Goal: Transaction & Acquisition: Book appointment/travel/reservation

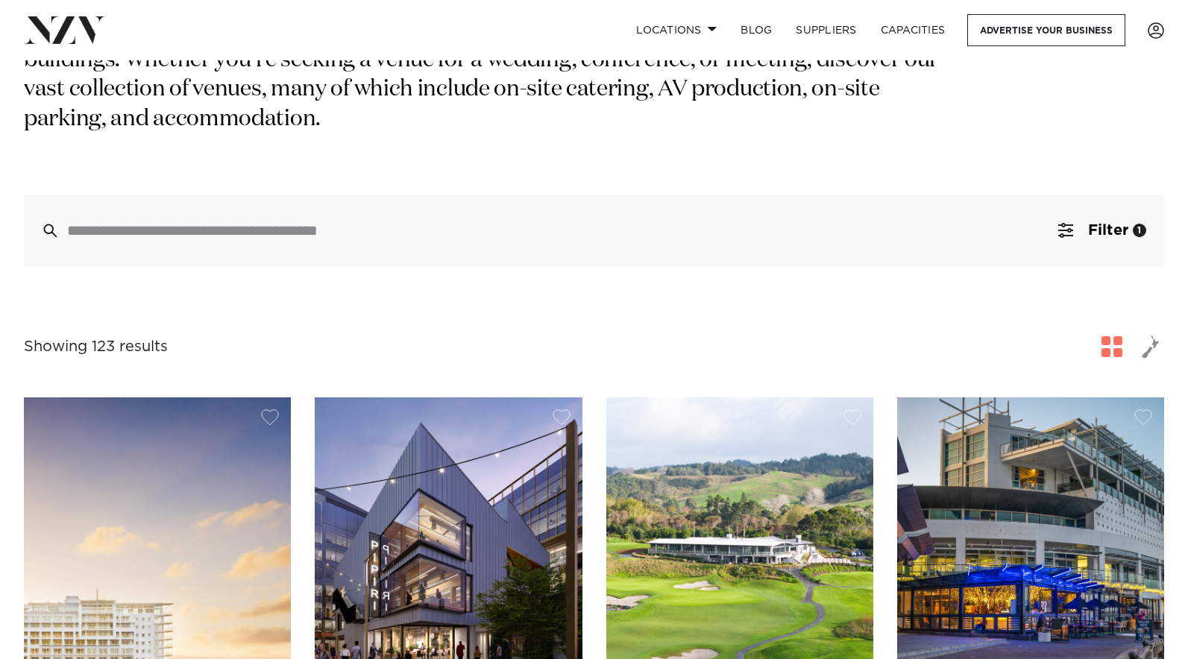
scroll to position [219, 0]
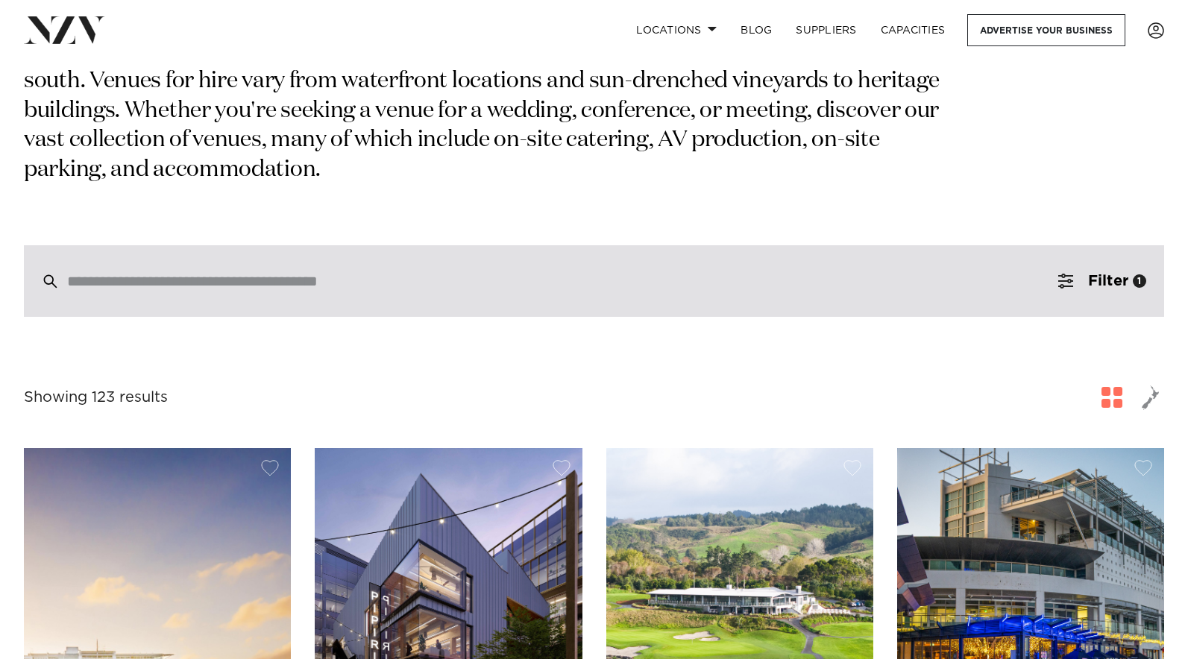
click at [254, 273] on input "search" at bounding box center [562, 281] width 990 height 16
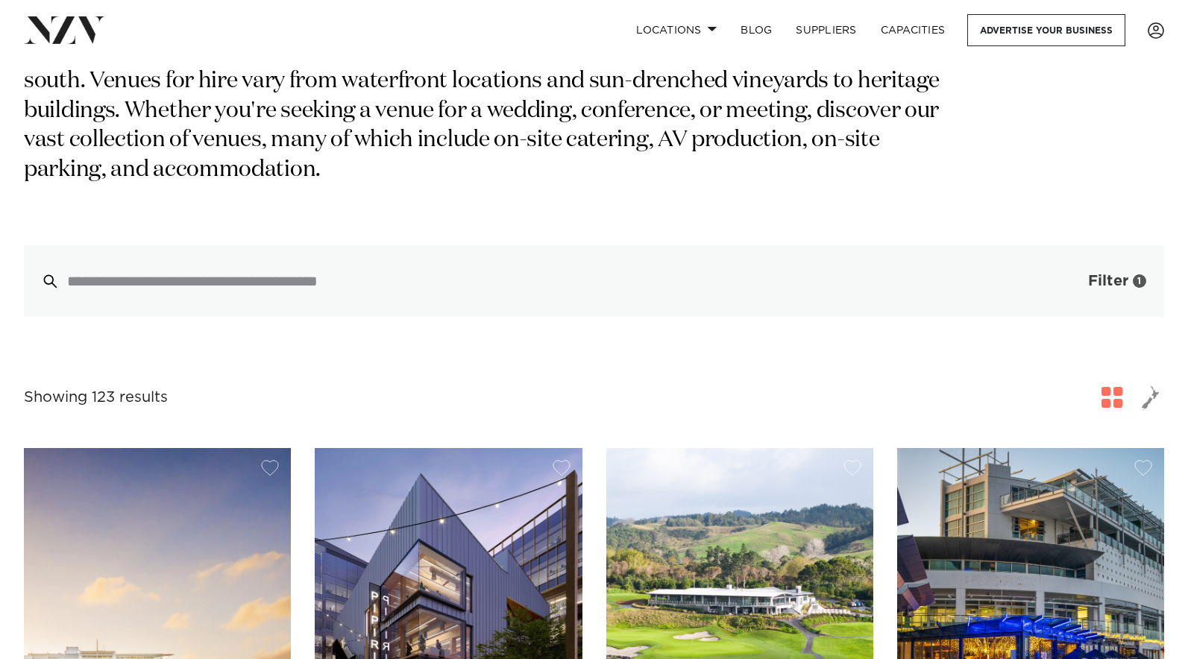
click at [1095, 263] on button "Filter 1" at bounding box center [1102, 281] width 124 height 72
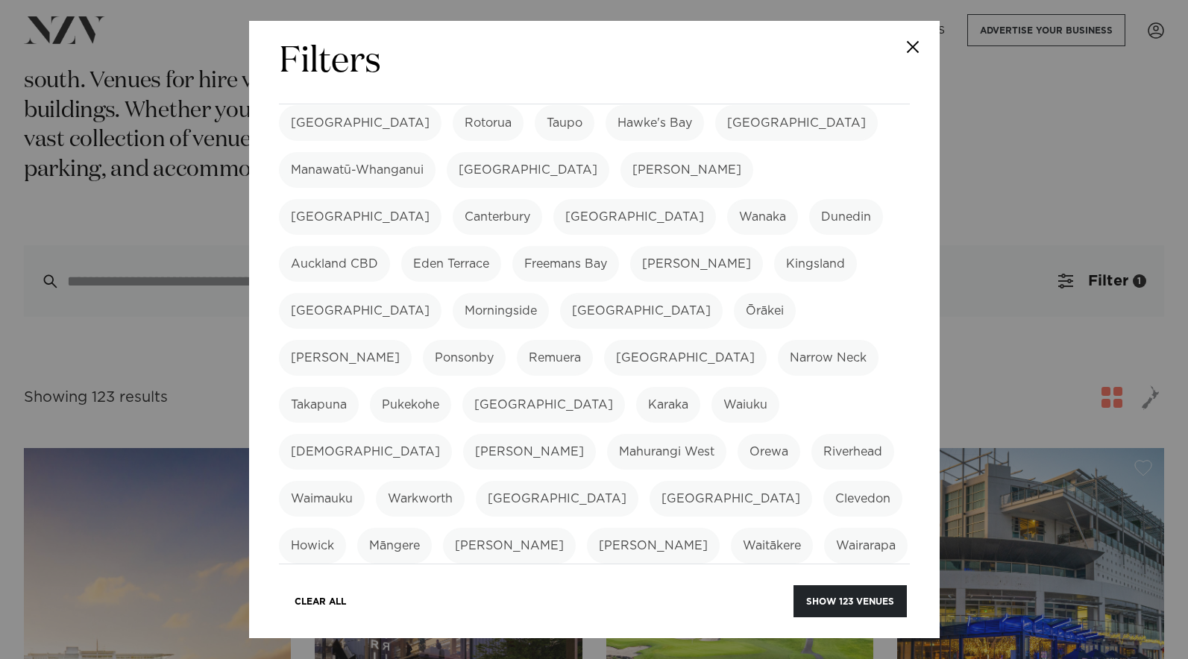
scroll to position [462, 0]
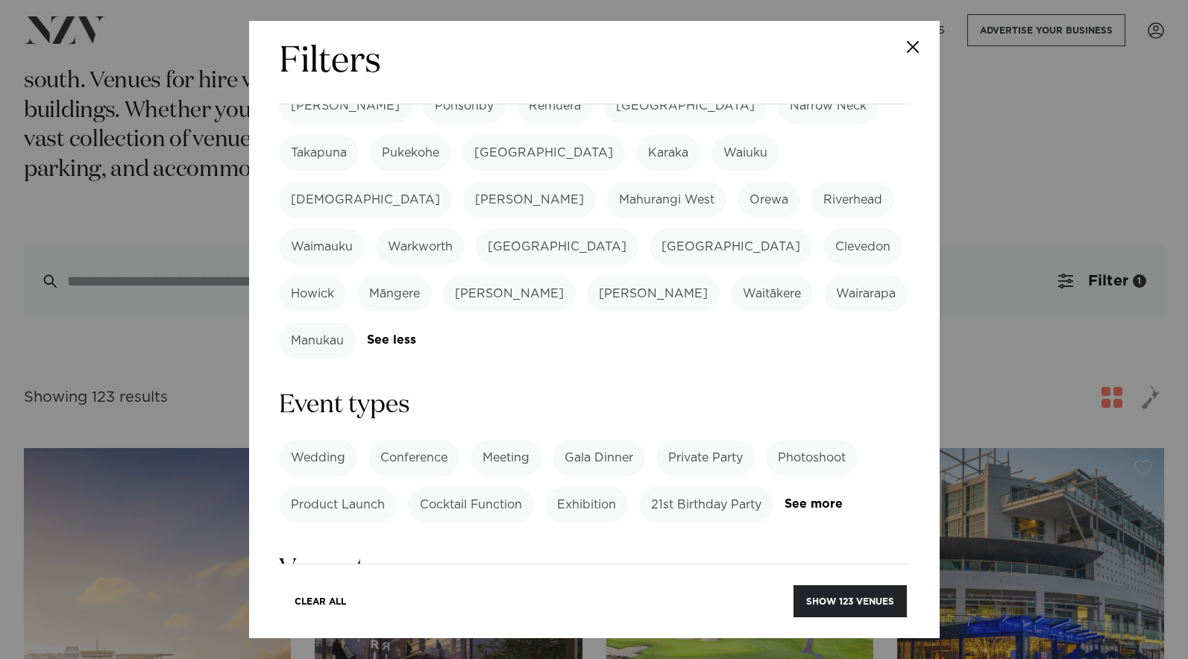
click at [708, 440] on label "Private Party" at bounding box center [705, 458] width 98 height 36
drag, startPoint x: 700, startPoint y: 298, endPoint x: 688, endPoint y: 316, distance: 22.5
click at [700, 440] on label "Private Party" at bounding box center [705, 458] width 98 height 36
drag, startPoint x: 849, startPoint y: 348, endPoint x: 785, endPoint y: 340, distance: 64.6
click at [819, 440] on div "Wedding Conference Meeting Gala Dinner Private Party Photoshoot Product Launch …" at bounding box center [594, 481] width 631 height 83
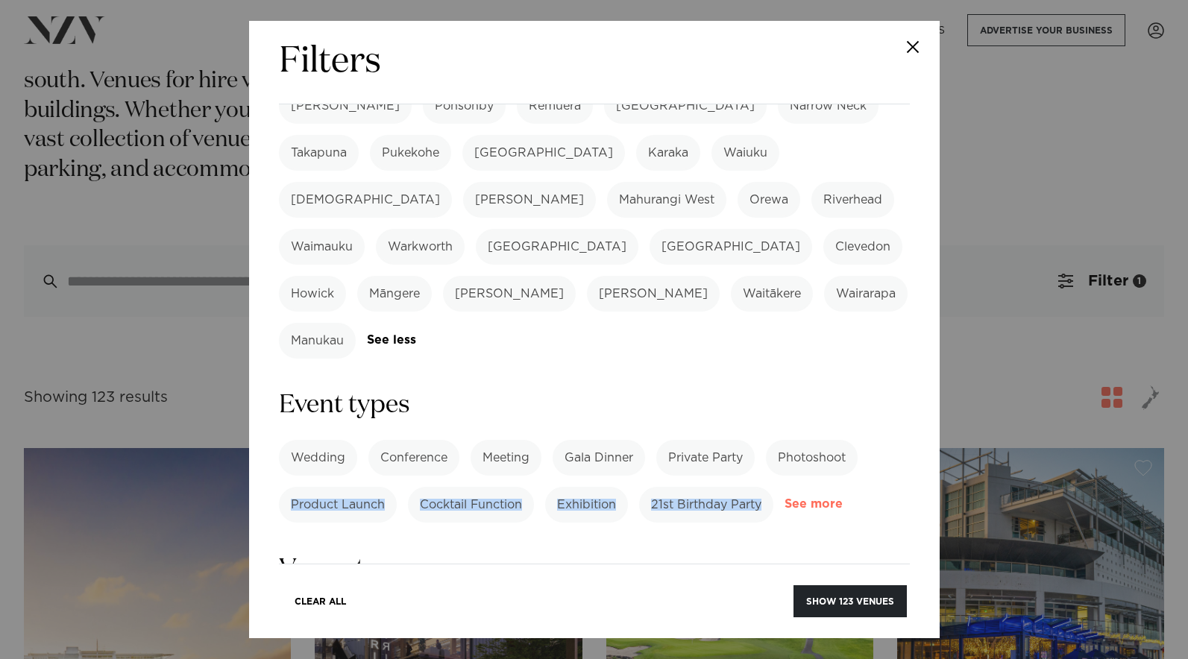
click at [826, 498] on link "See more" at bounding box center [842, 504] width 116 height 13
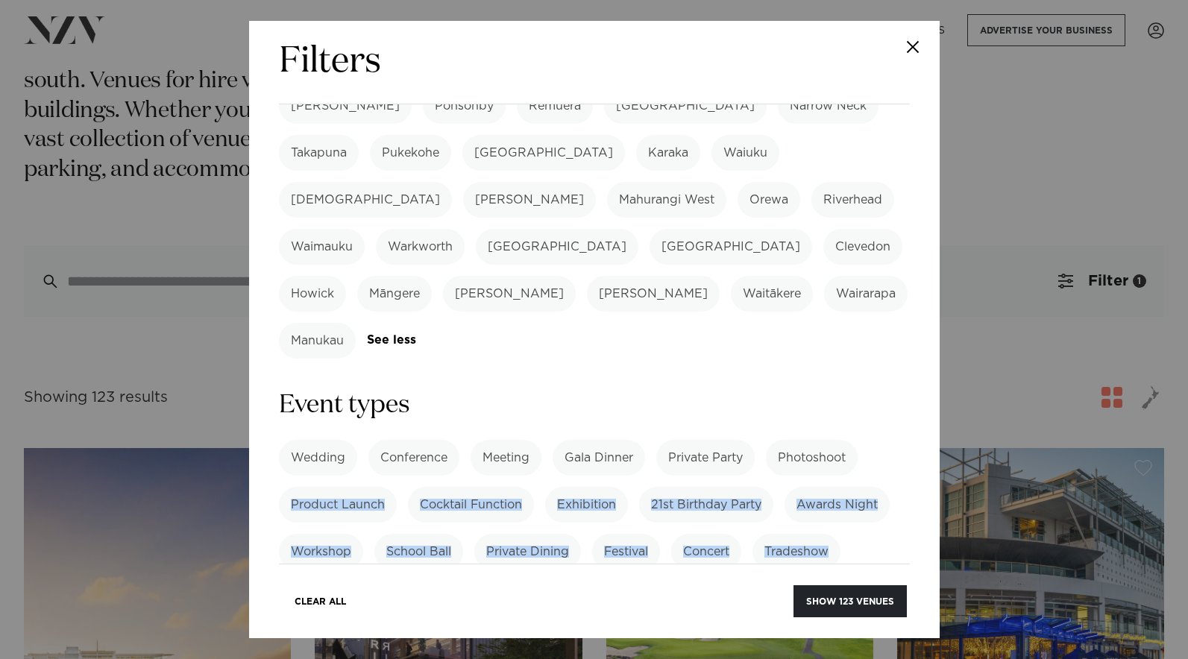
click at [593, 498] on div "Wedding Conference Meeting Gala Dinner Private Party Photoshoot Product Launch …" at bounding box center [594, 552] width 631 height 224
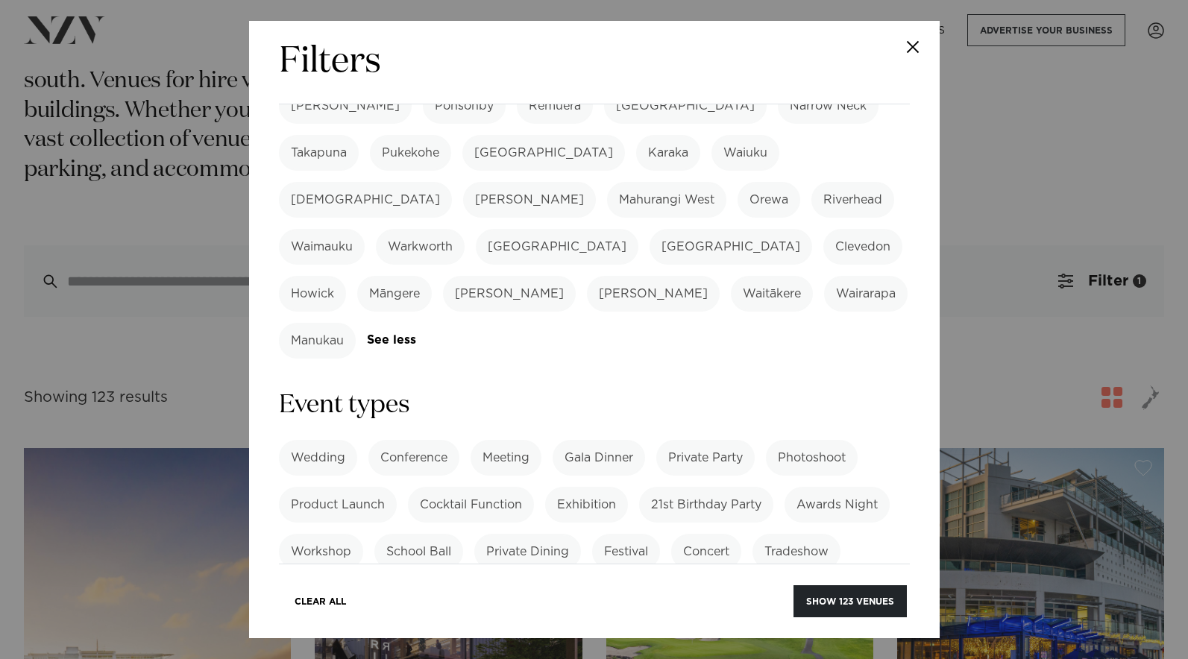
drag, startPoint x: 550, startPoint y: 383, endPoint x: 645, endPoint y: 479, distance: 135.5
click at [549, 534] on label "Private Dining" at bounding box center [527, 552] width 107 height 36
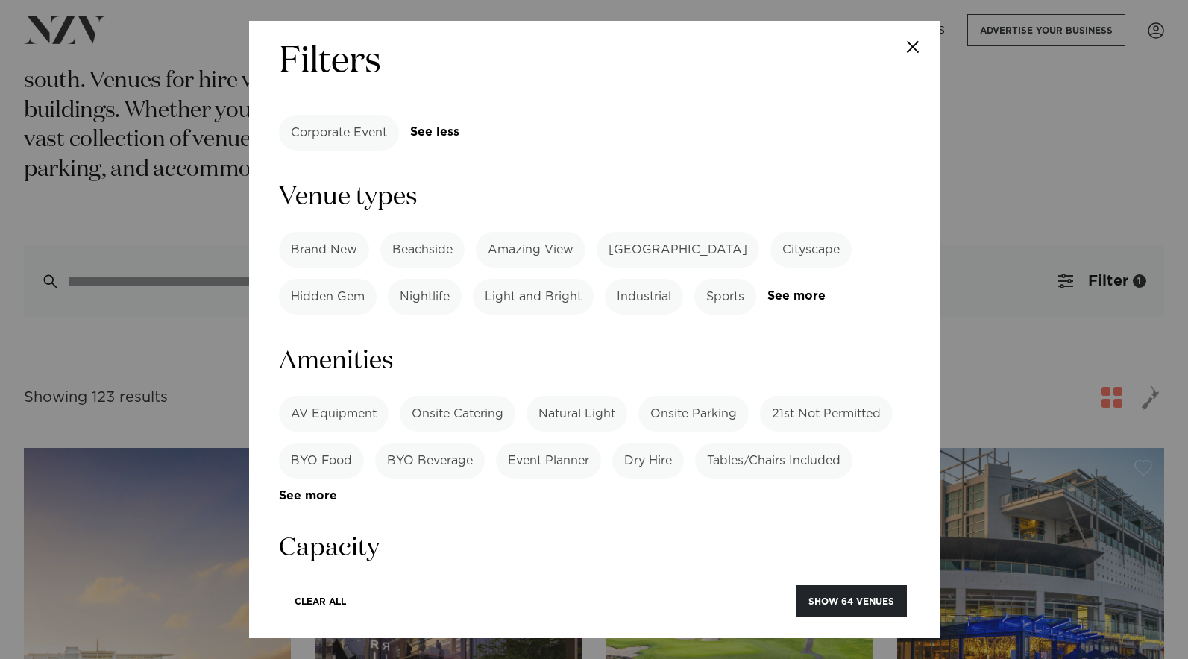
scroll to position [1010, 0]
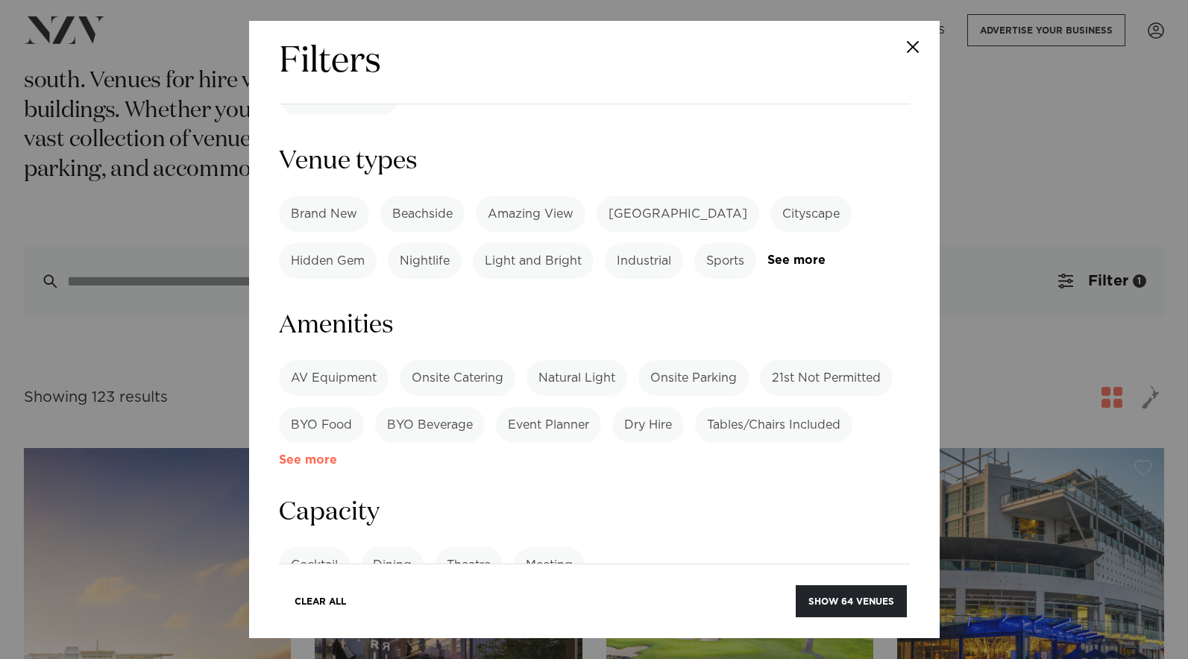
click at [321, 454] on link "See more" at bounding box center [337, 460] width 116 height 13
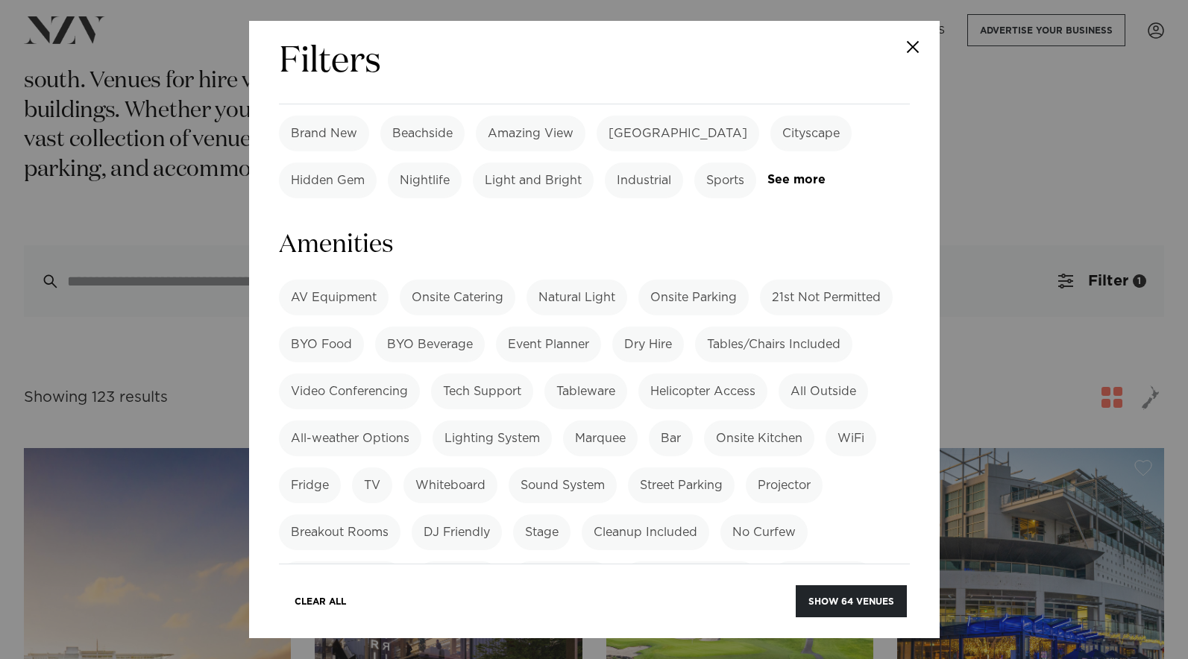
scroll to position [1136, 0]
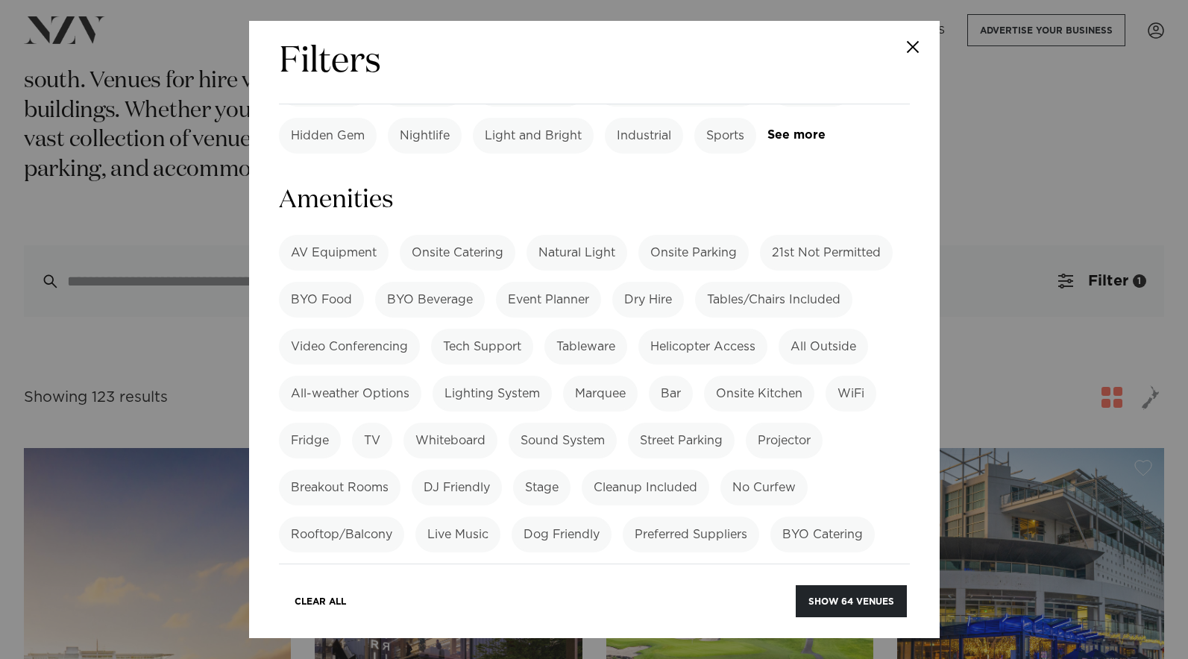
click at [728, 376] on label "Onsite Kitchen" at bounding box center [759, 394] width 110 height 36
click at [819, 600] on button "Show 31 venues" at bounding box center [853, 601] width 108 height 32
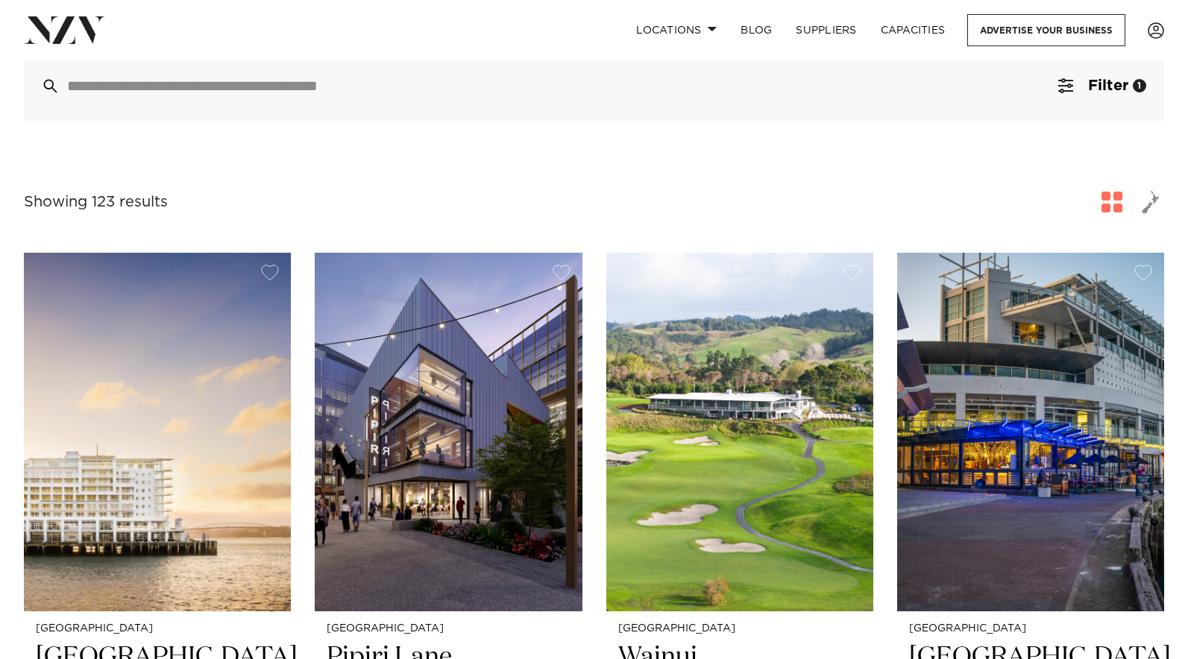
scroll to position [691, 0]
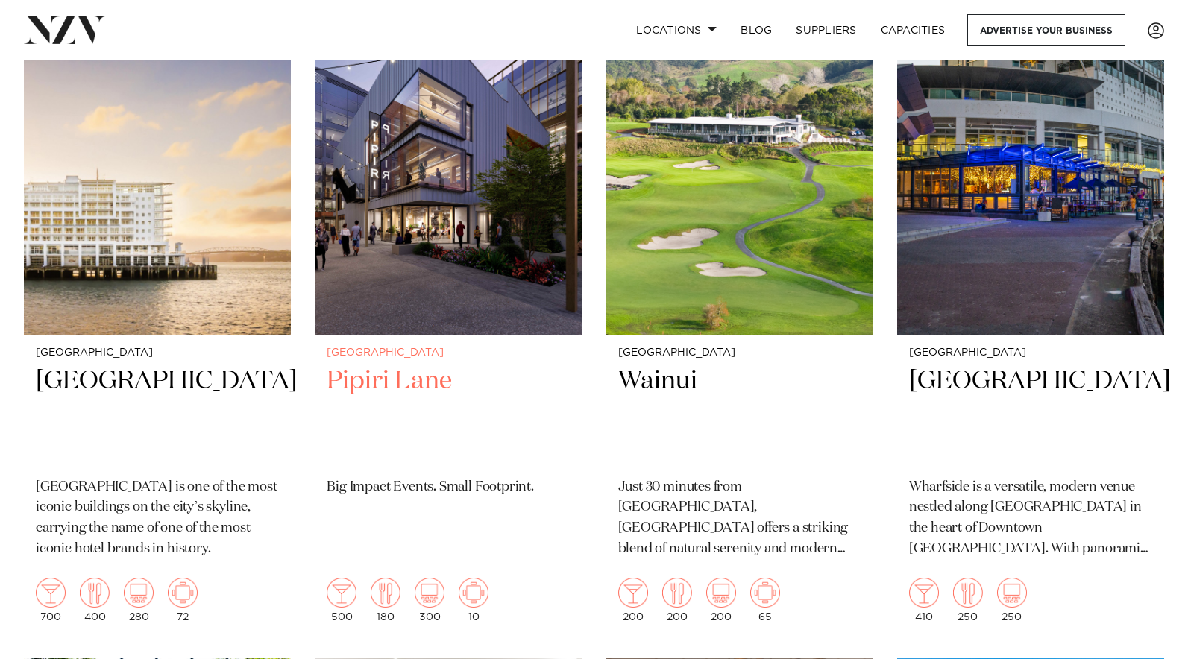
click at [488, 163] on img at bounding box center [448, 156] width 267 height 359
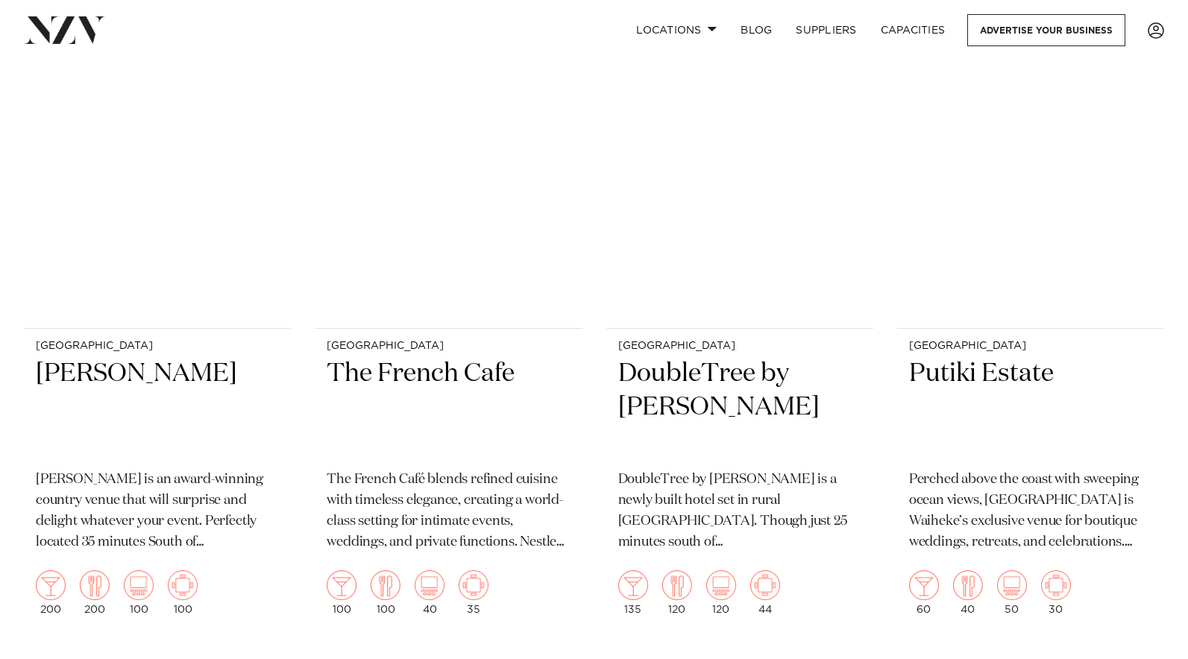
scroll to position [2462, 0]
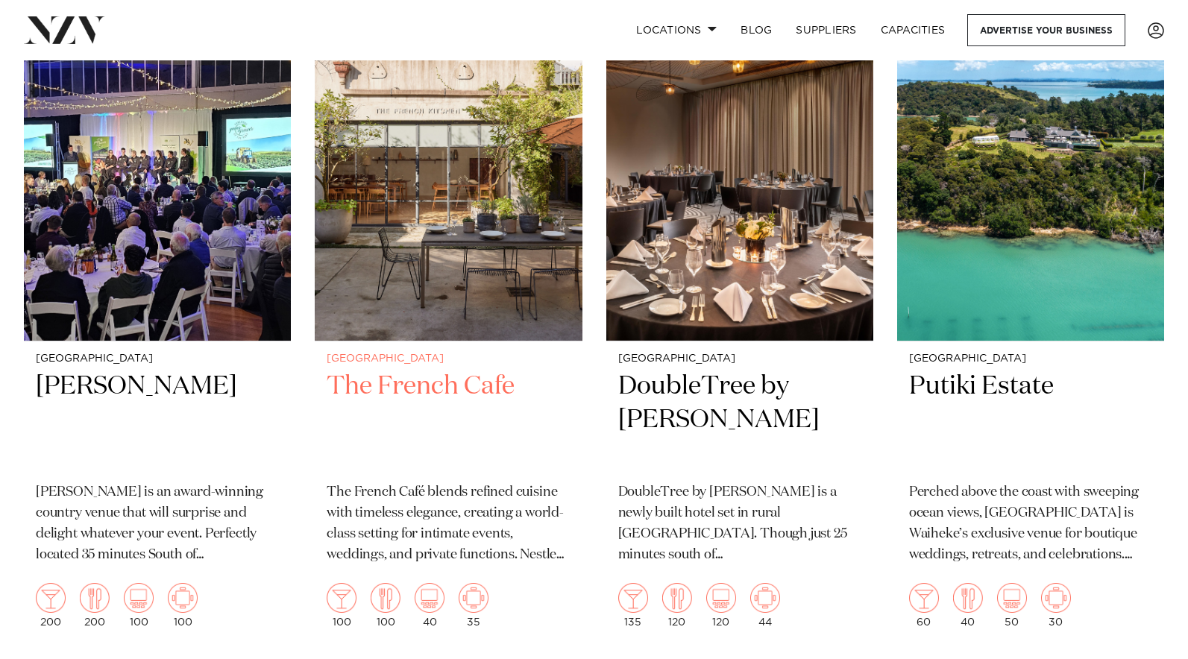
drag, startPoint x: 459, startPoint y: 181, endPoint x: 440, endPoint y: 248, distance: 69.9
click at [459, 182] on img at bounding box center [448, 162] width 267 height 359
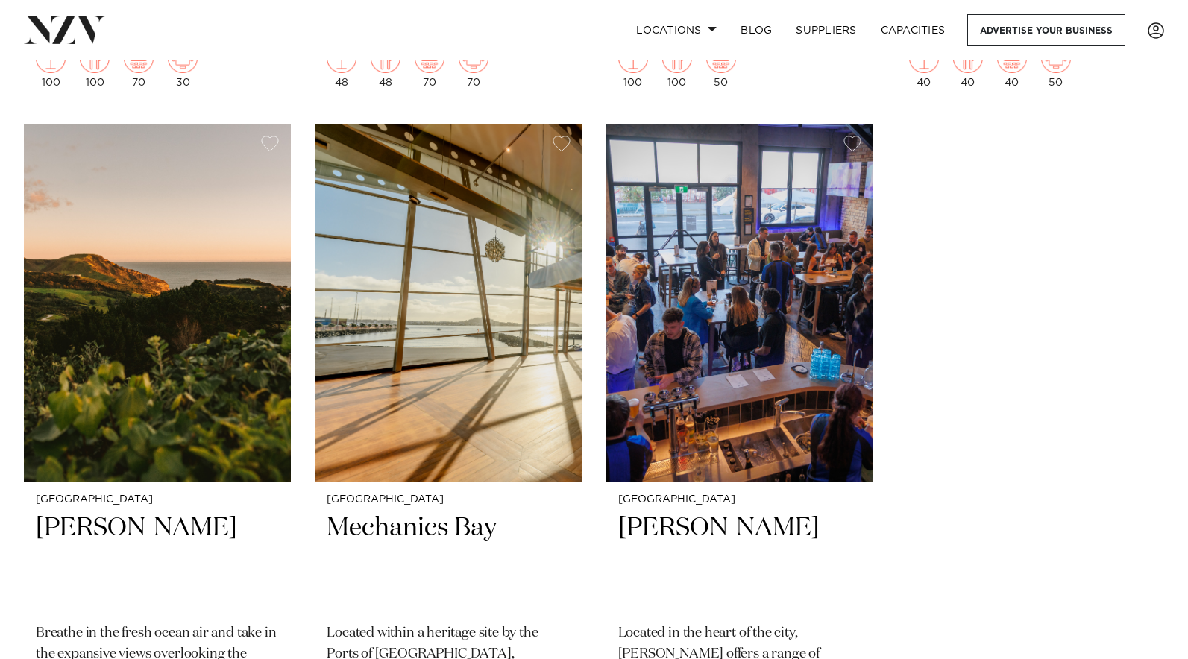
scroll to position [5148, 0]
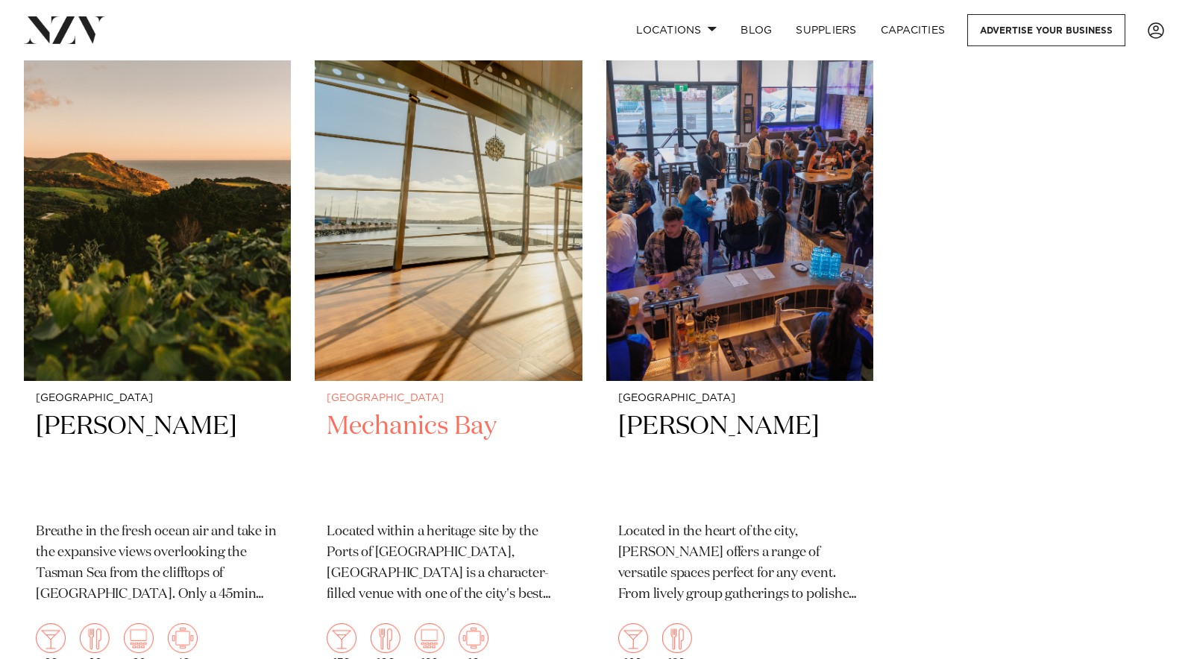
click at [472, 221] on img at bounding box center [448, 201] width 267 height 359
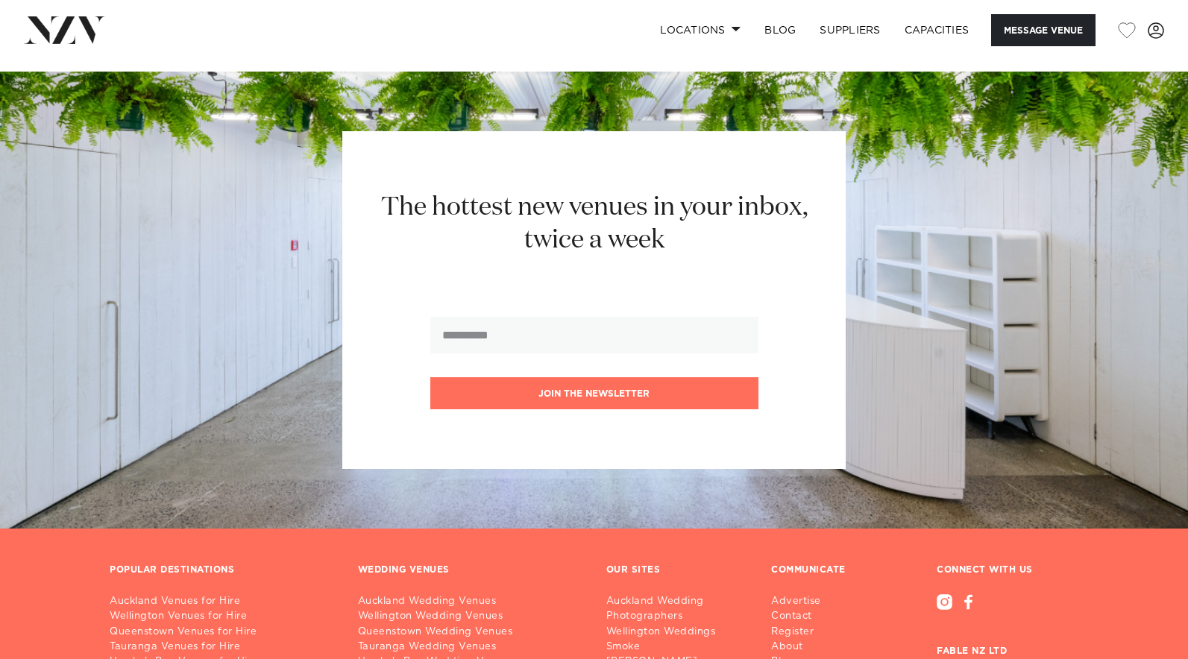
scroll to position [2421, 0]
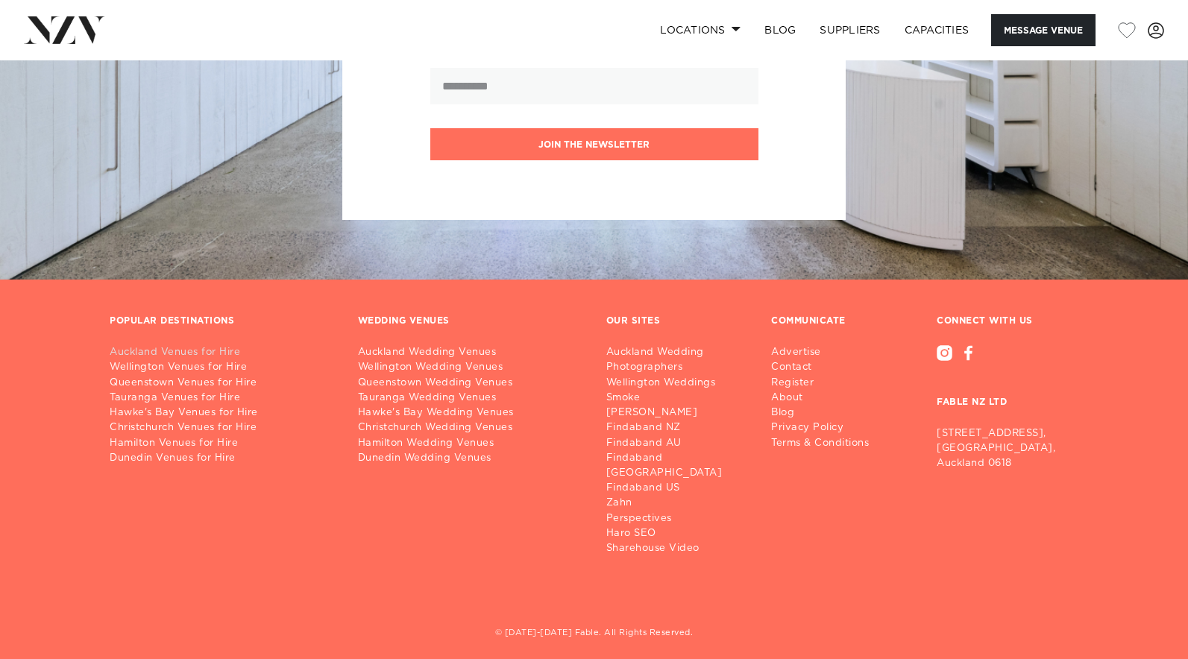
click at [221, 355] on link "Auckland Venues for Hire" at bounding box center [222, 352] width 224 height 15
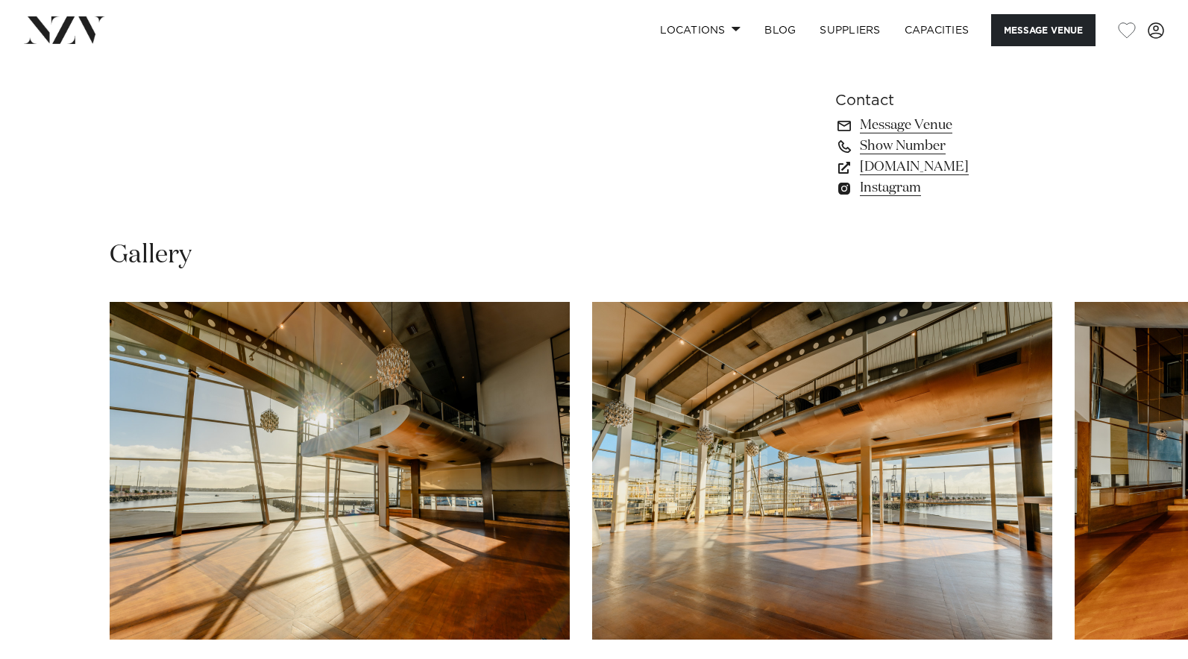
scroll to position [1323, 0]
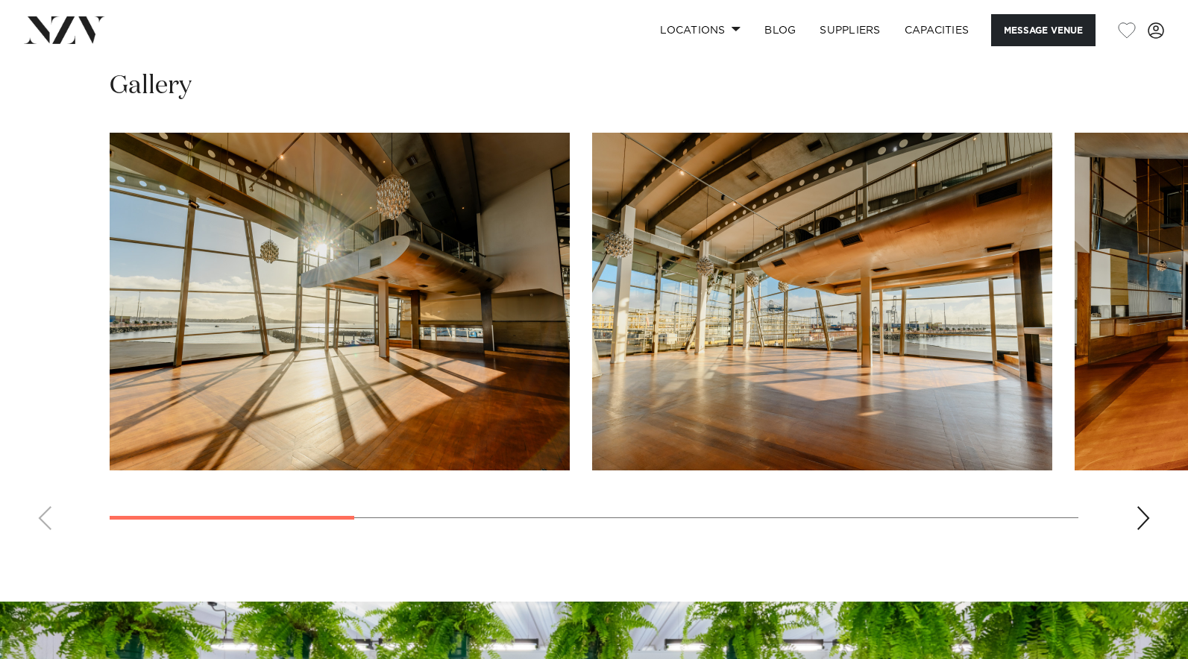
click at [844, 277] on img "2 / 8" at bounding box center [822, 302] width 460 height 338
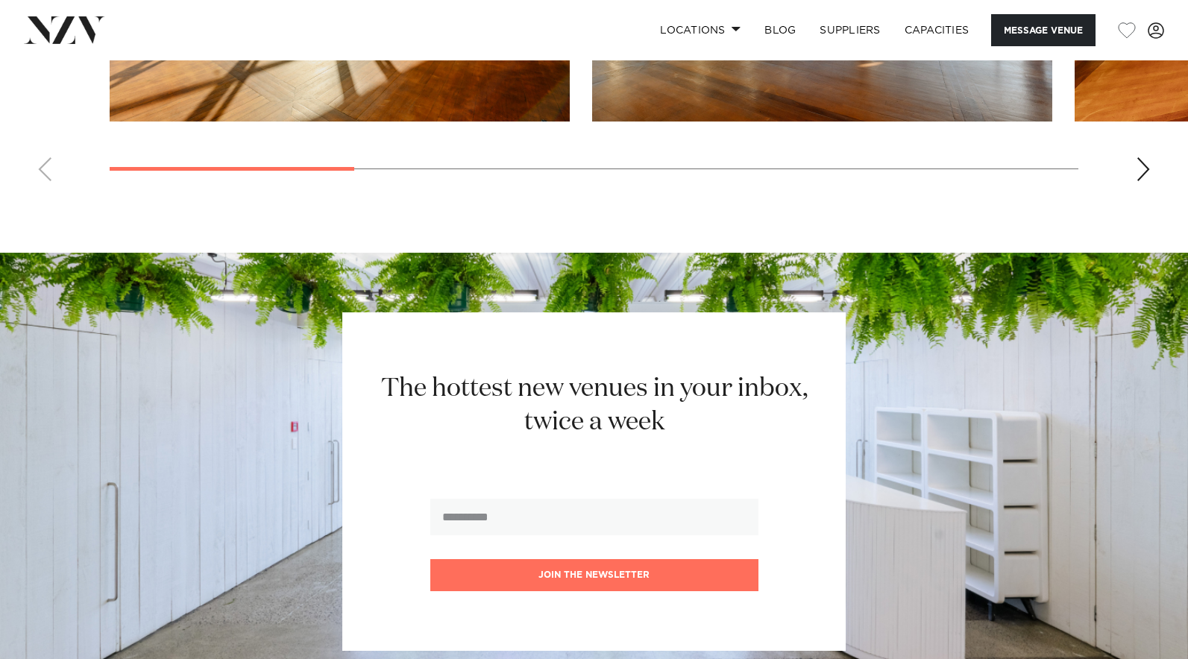
scroll to position [1732, 0]
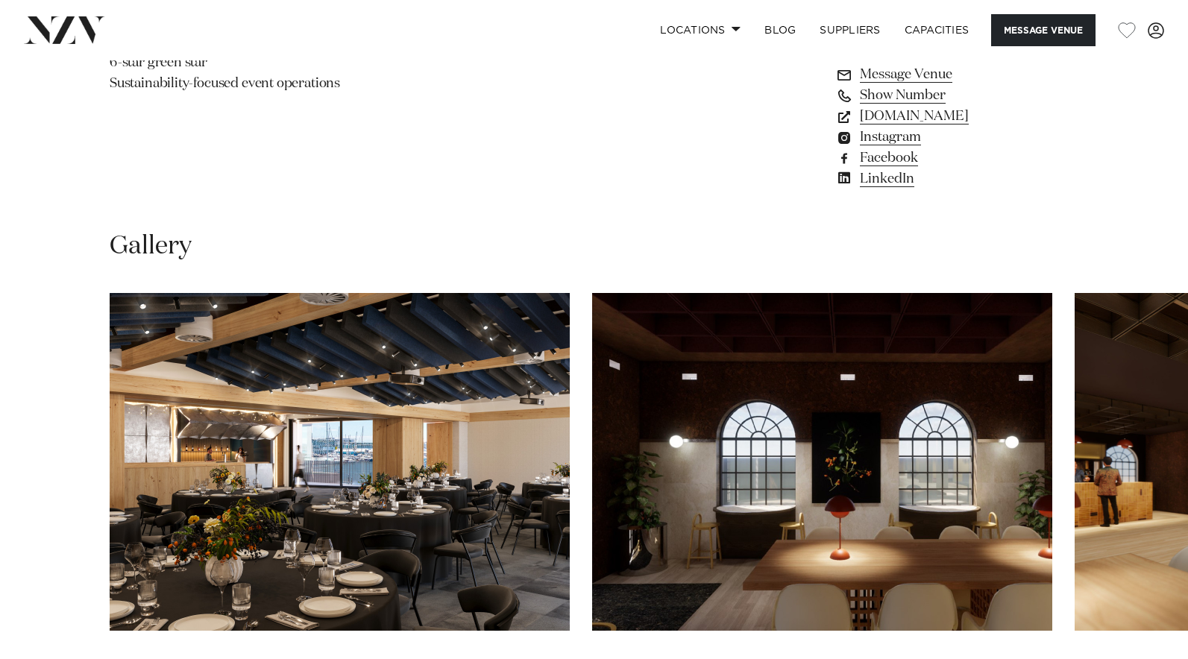
scroll to position [1292, 0]
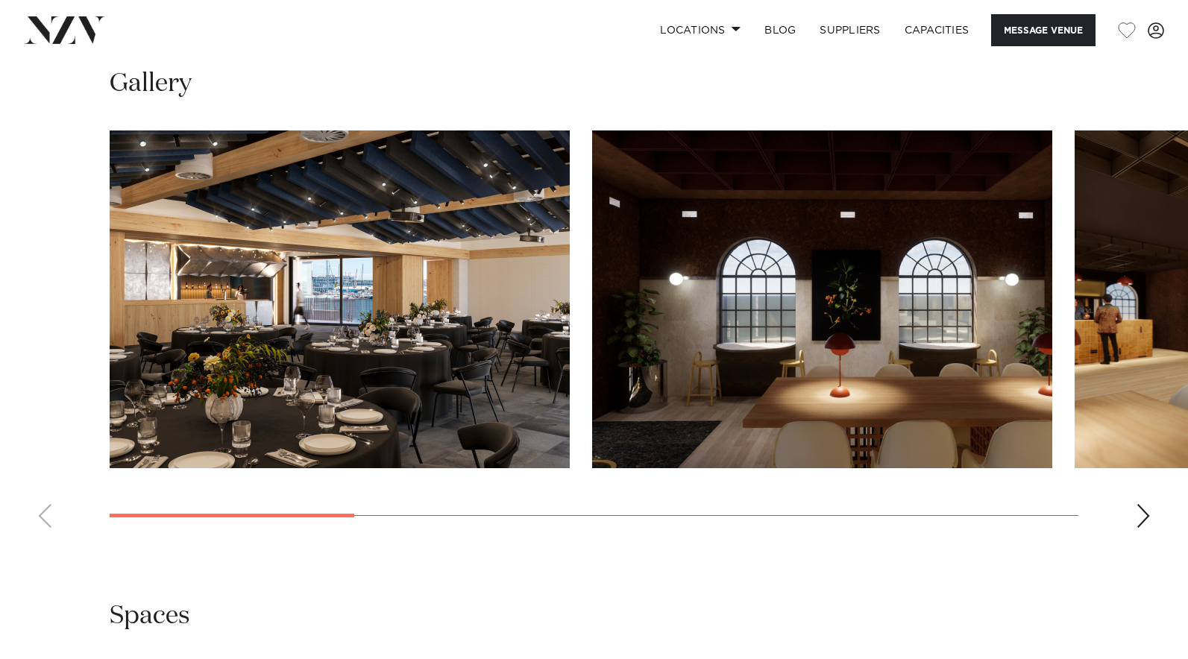
click at [792, 283] on img "2 / 8" at bounding box center [822, 300] width 460 height 338
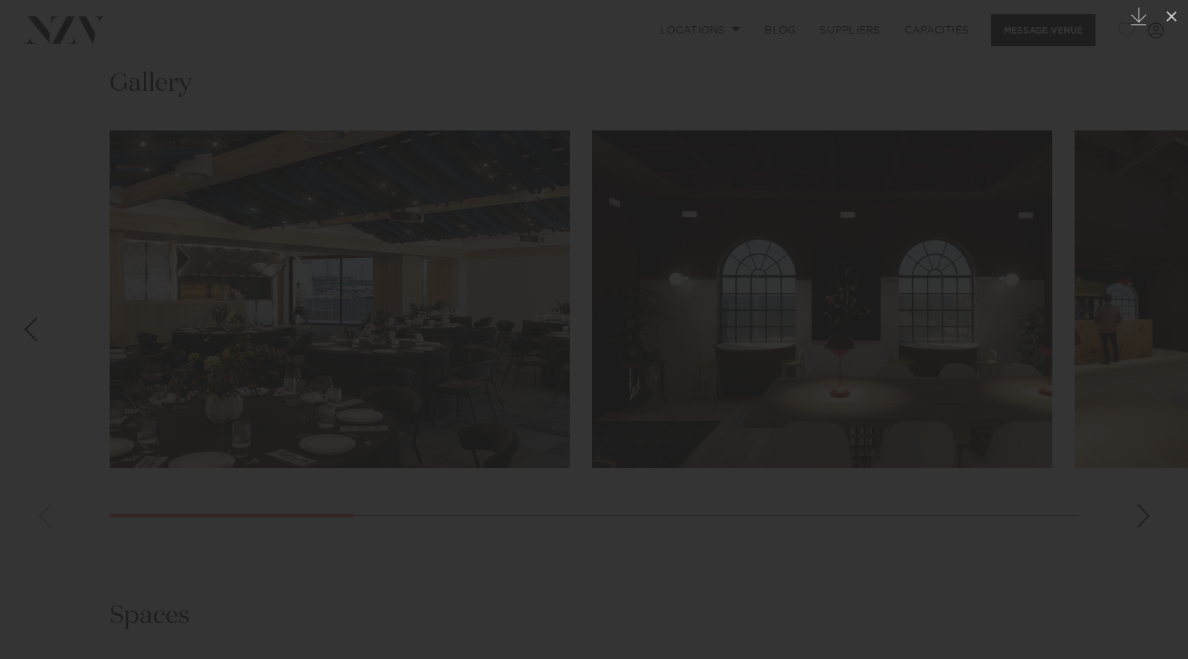
scroll to position [1366, 0]
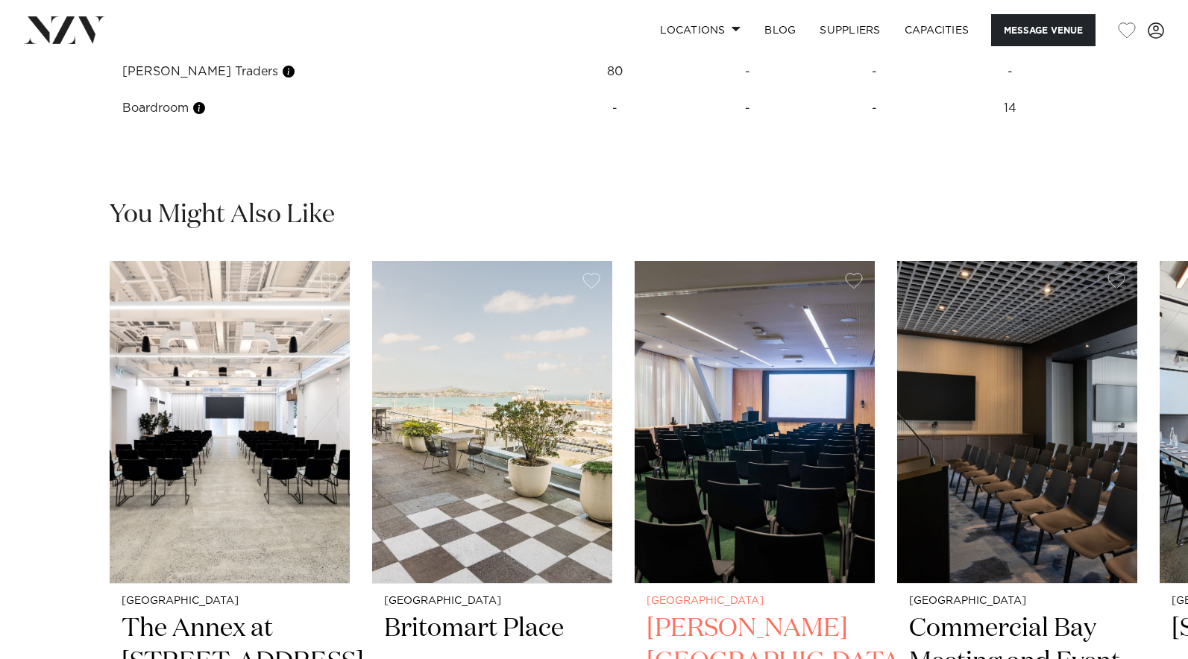
scroll to position [2238, 0]
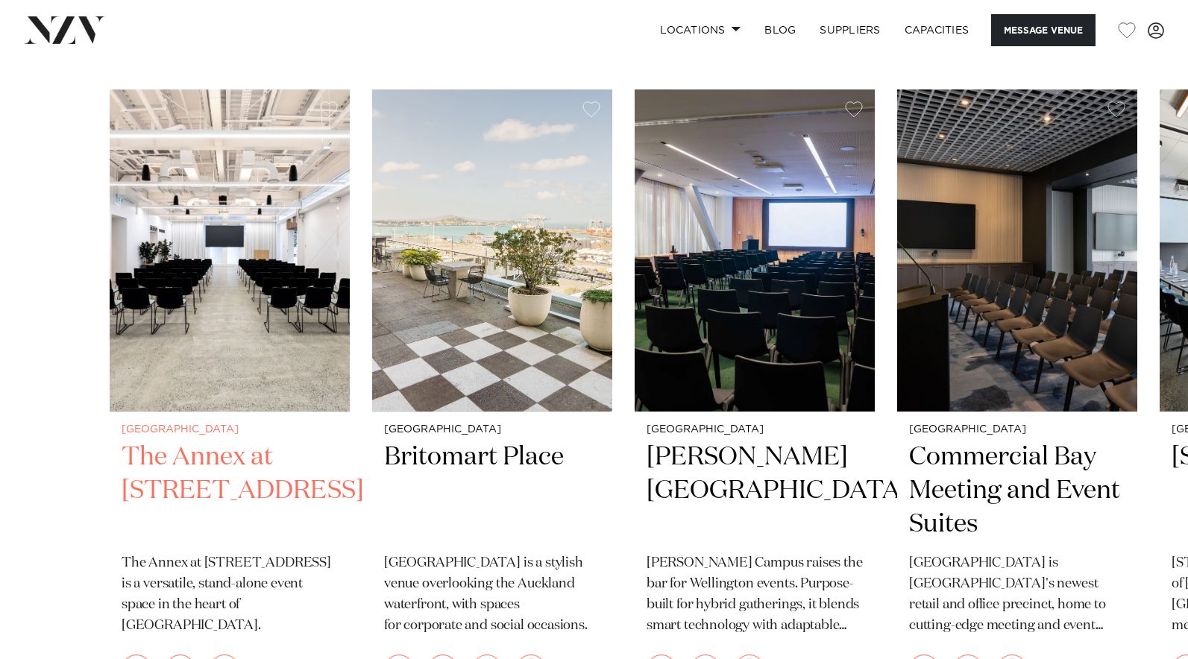
click at [263, 233] on img "1 / 6" at bounding box center [230, 250] width 240 height 322
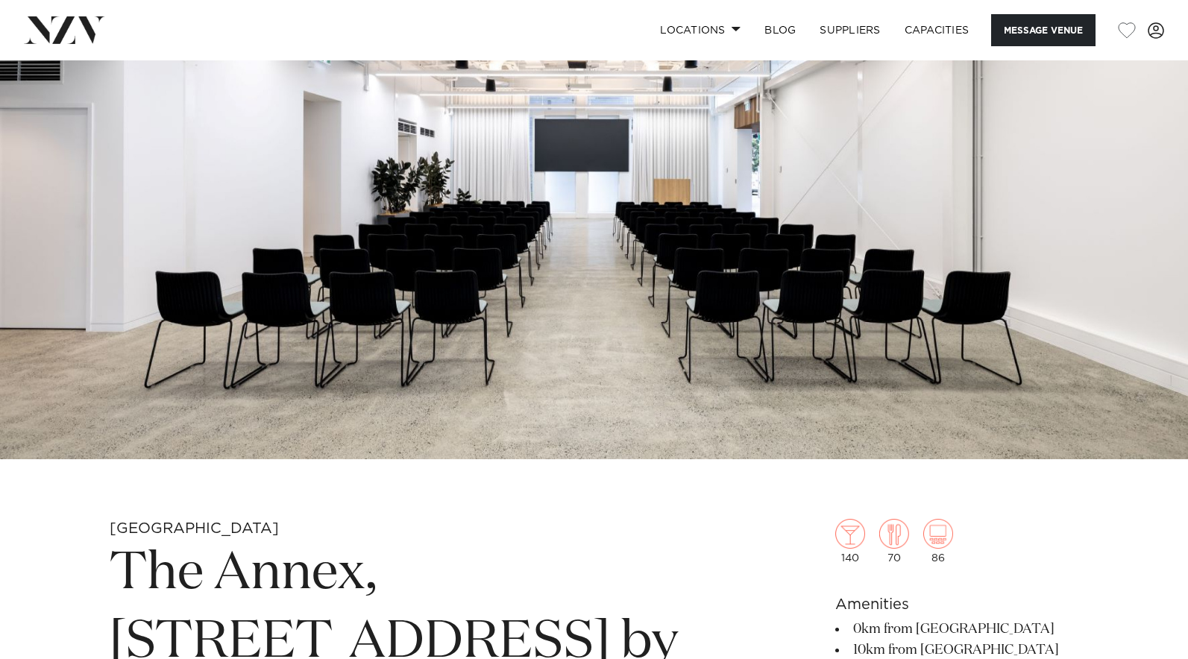
scroll to position [87, 0]
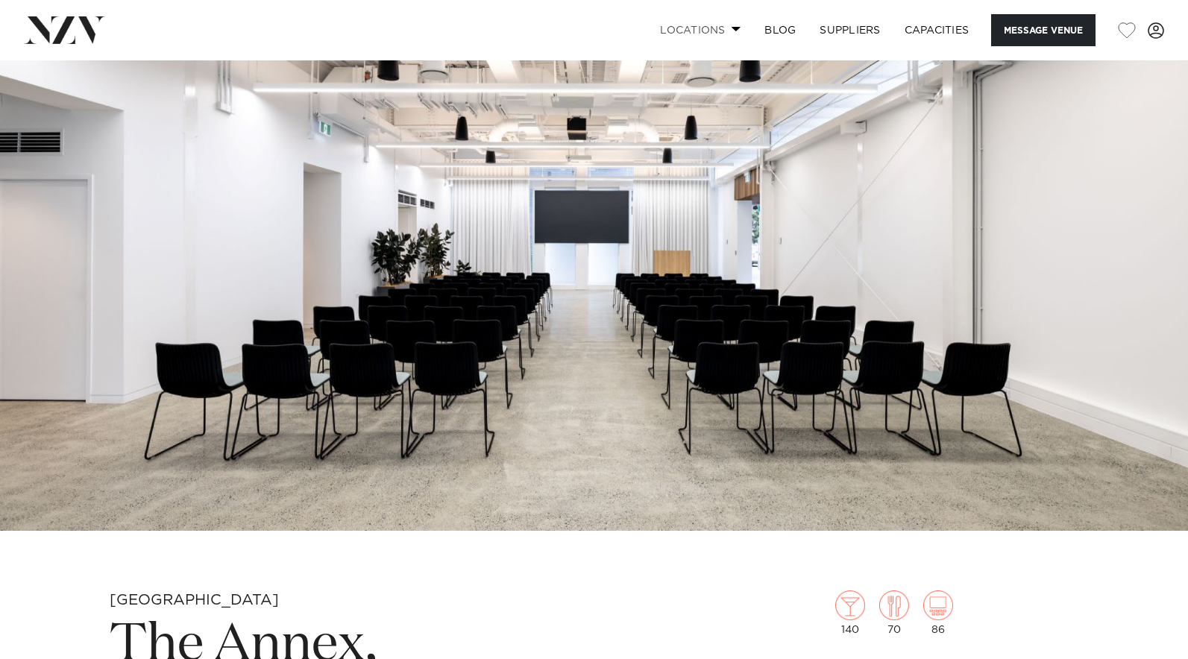
click at [717, 25] on link "Locations" at bounding box center [700, 30] width 104 height 32
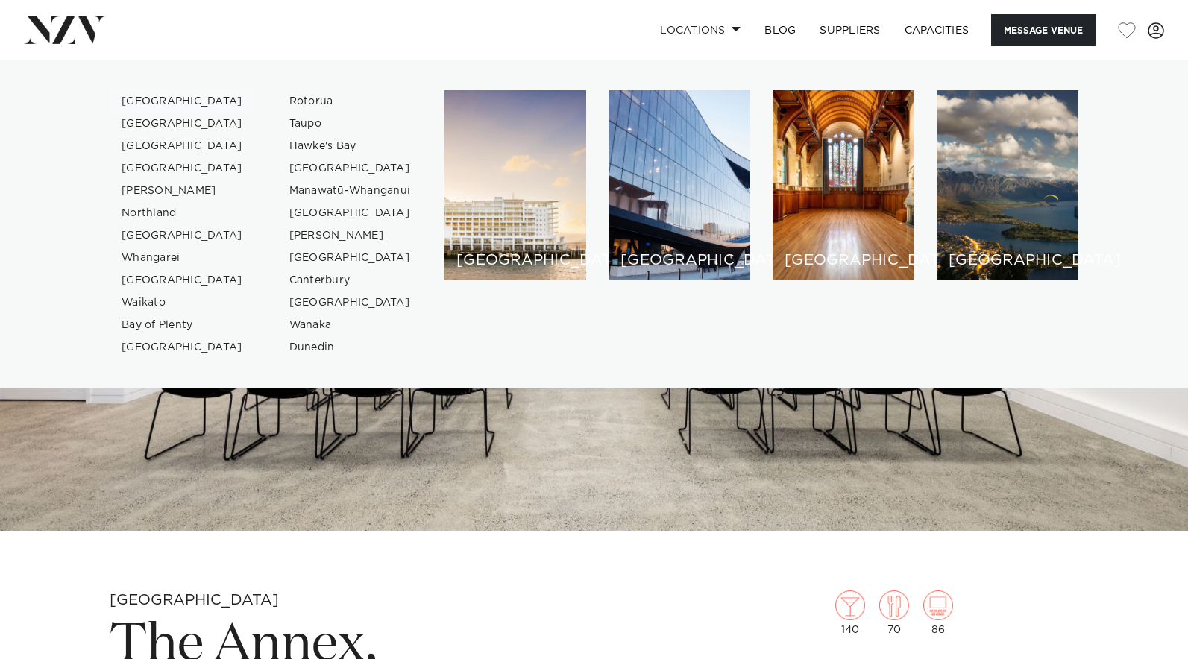
click at [129, 95] on link "[GEOGRAPHIC_DATA]" at bounding box center [182, 101] width 145 height 22
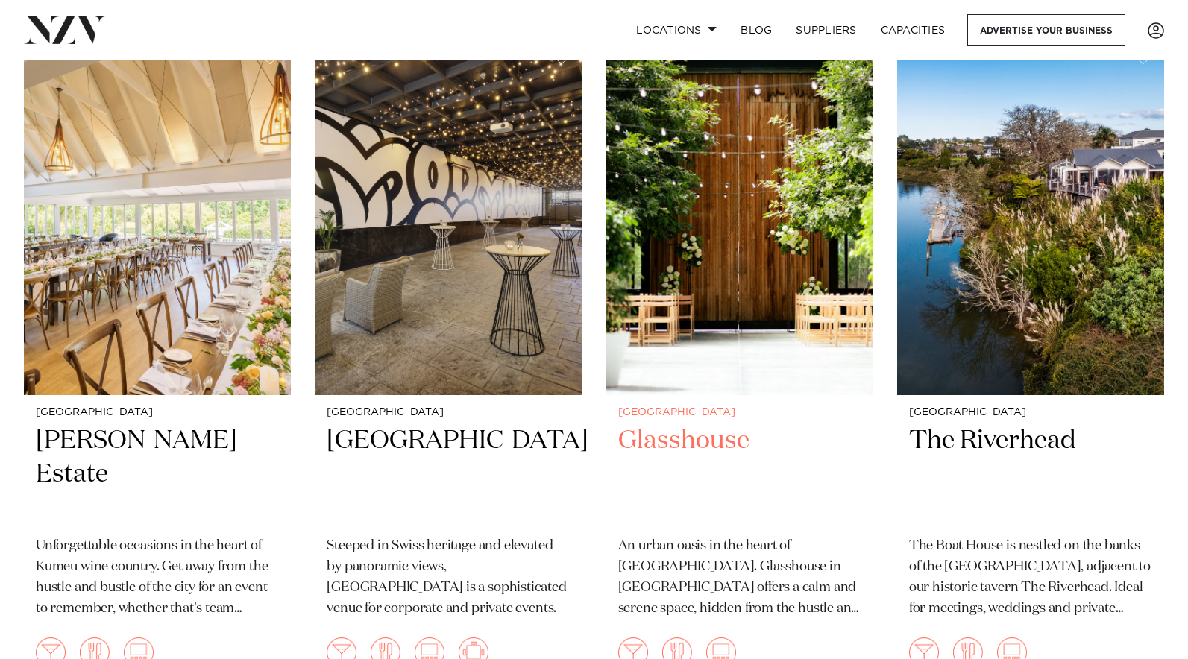
scroll to position [1326, 0]
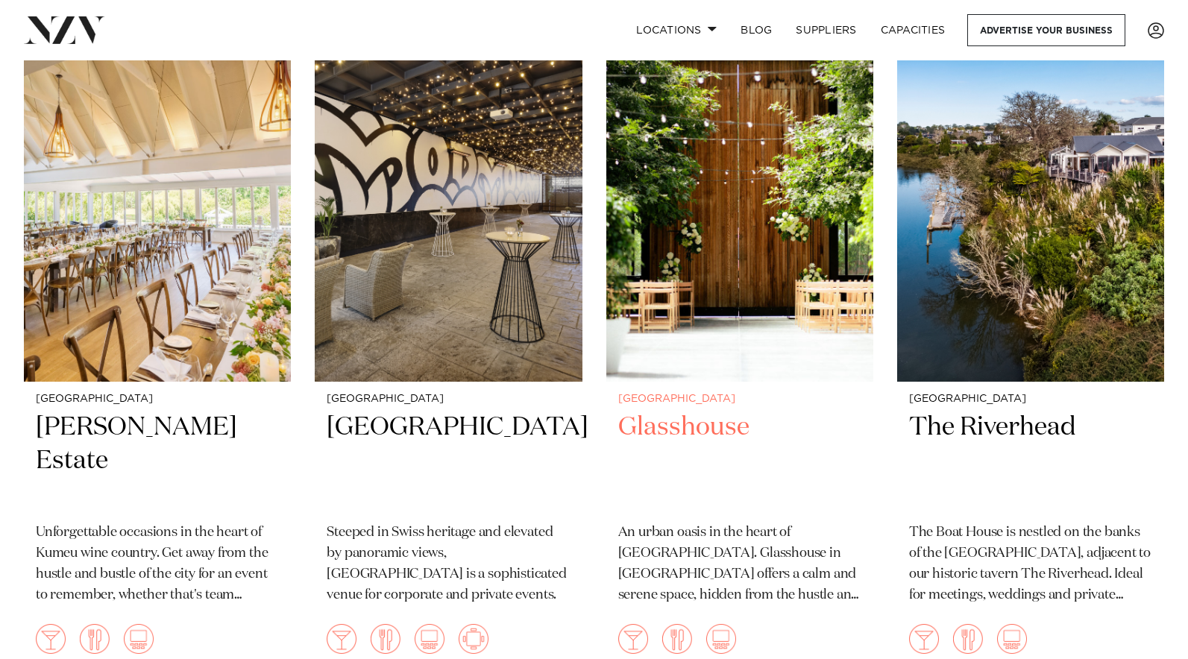
click at [762, 189] on img at bounding box center [739, 202] width 267 height 359
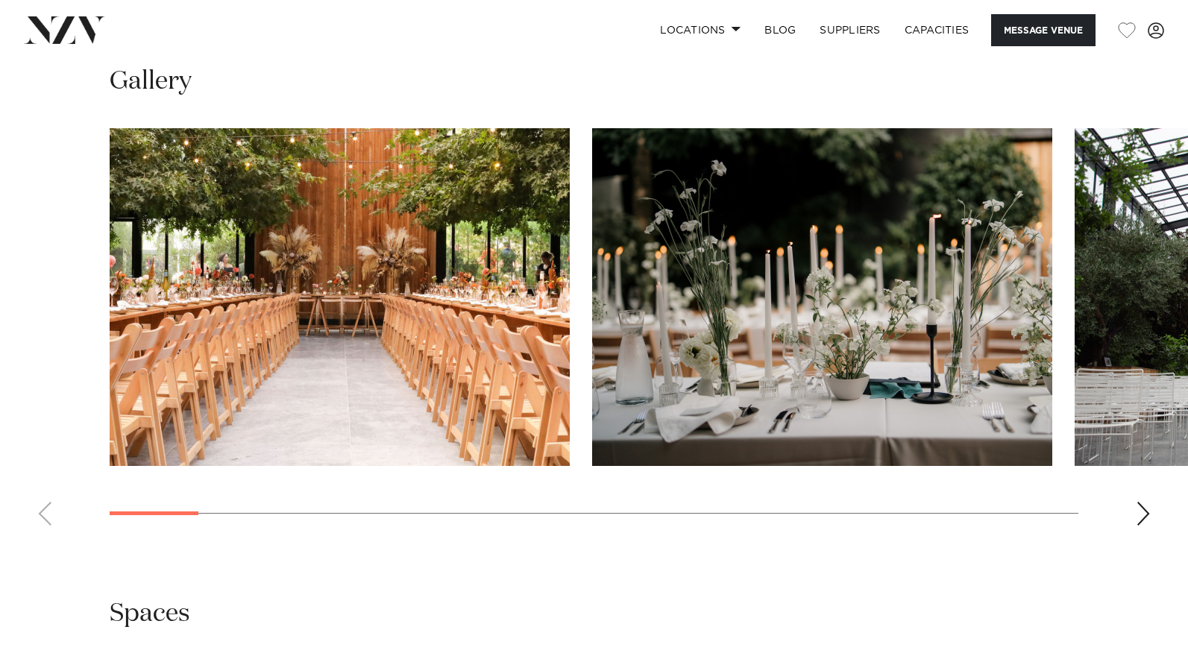
scroll to position [1482, 0]
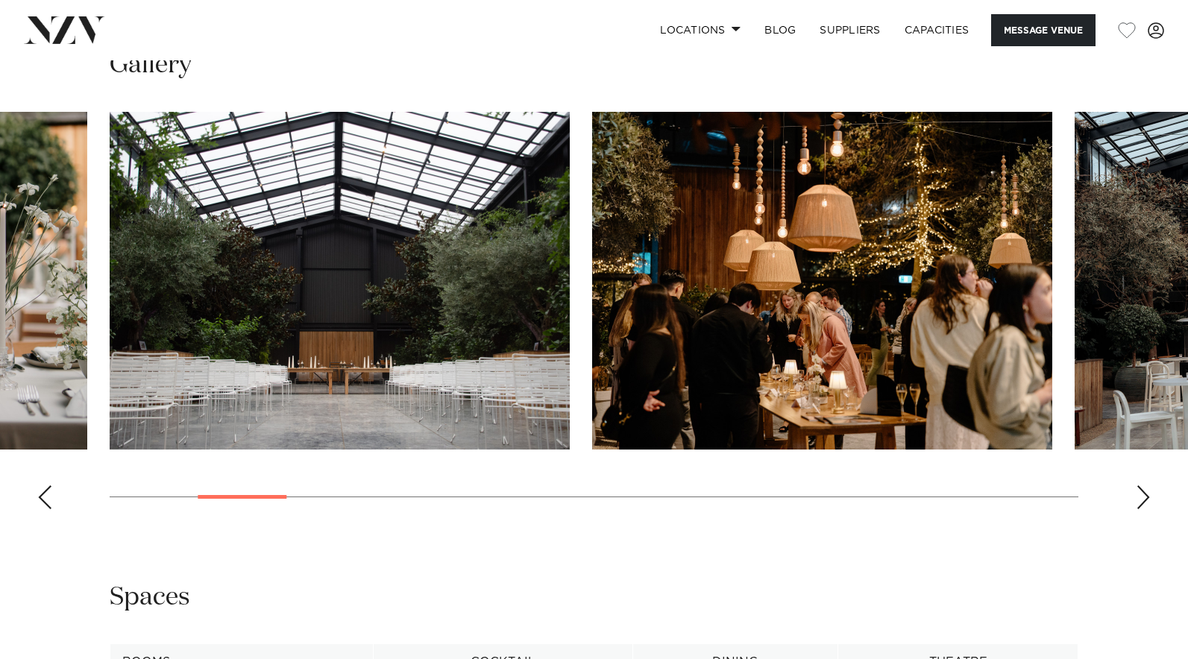
scroll to position [1484, 0]
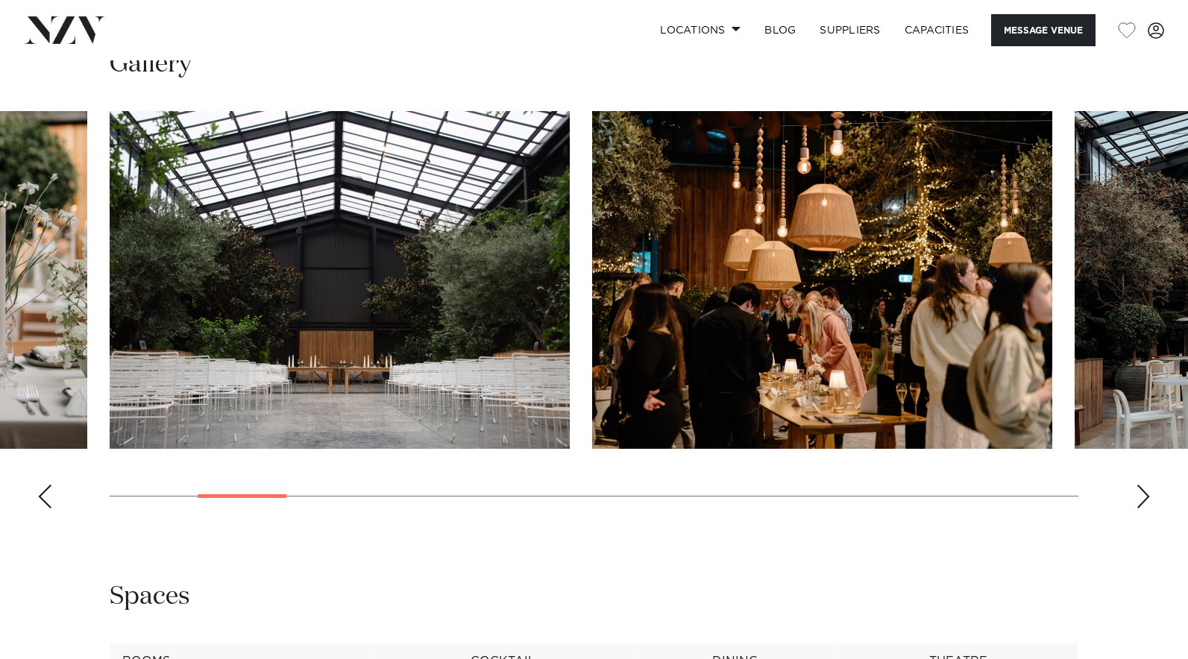
click at [1155, 488] on swiper-container at bounding box center [594, 315] width 1188 height 409
click at [1147, 492] on div "Next slide" at bounding box center [1143, 497] width 15 height 24
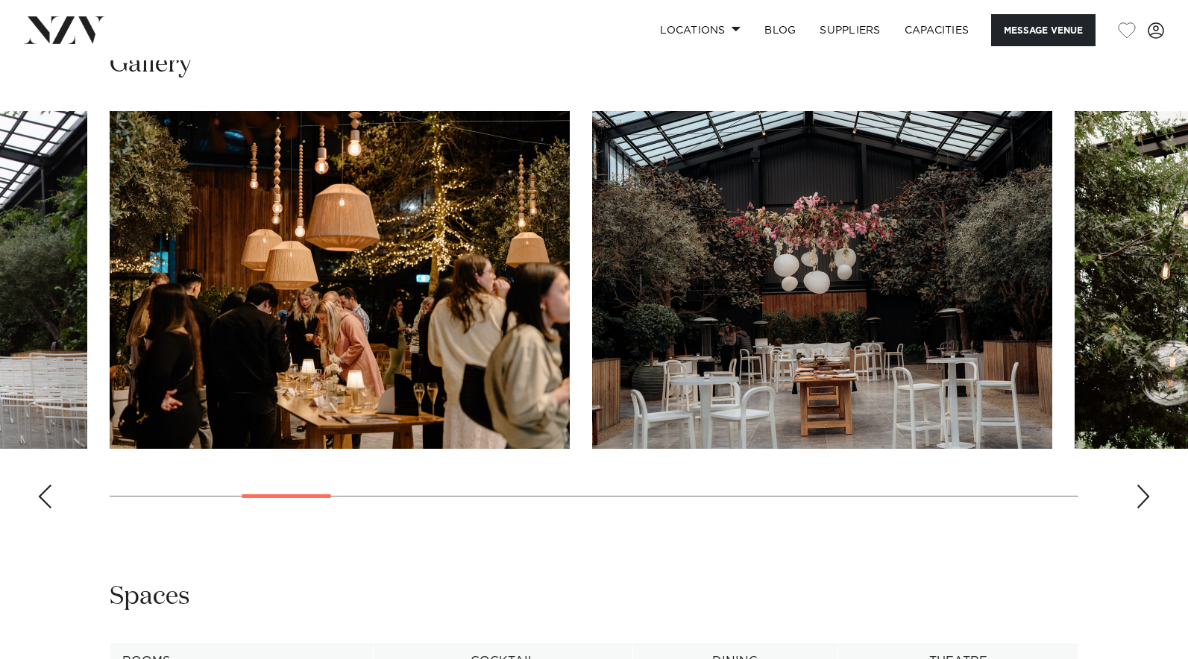
click at [1147, 491] on div "Next slide" at bounding box center [1143, 497] width 15 height 24
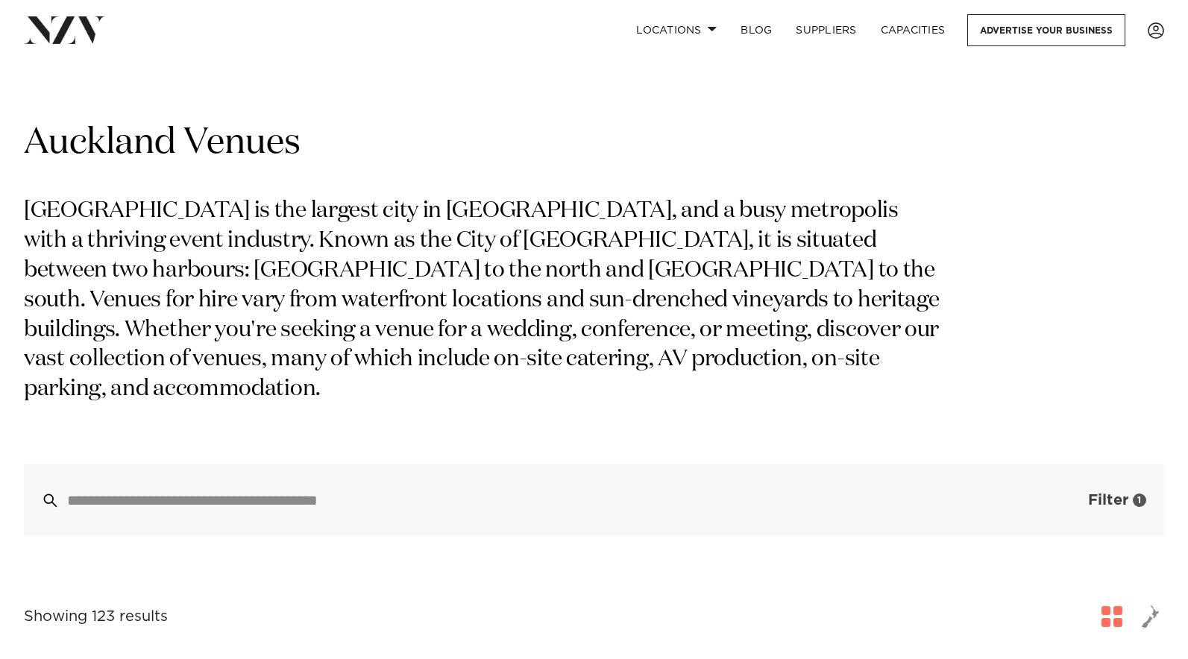
click at [1091, 493] on span "Filter" at bounding box center [1108, 500] width 40 height 15
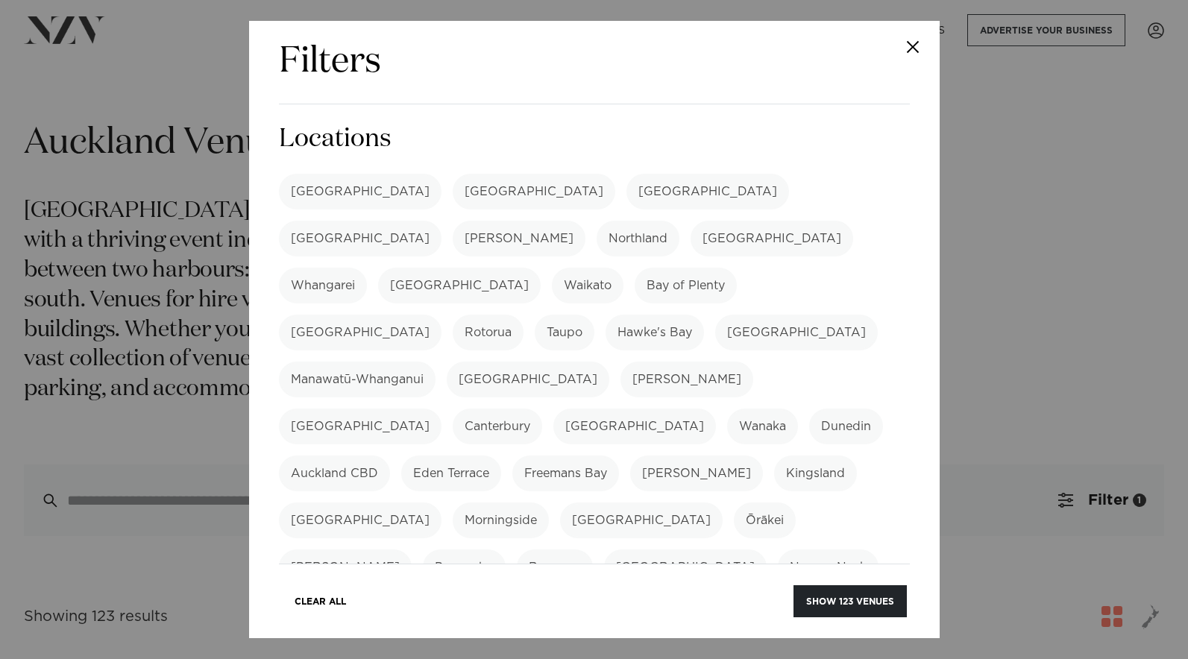
click at [390, 456] on label "Auckland CBD" at bounding box center [334, 474] width 111 height 36
click at [324, 191] on label "[GEOGRAPHIC_DATA]" at bounding box center [360, 192] width 163 height 36
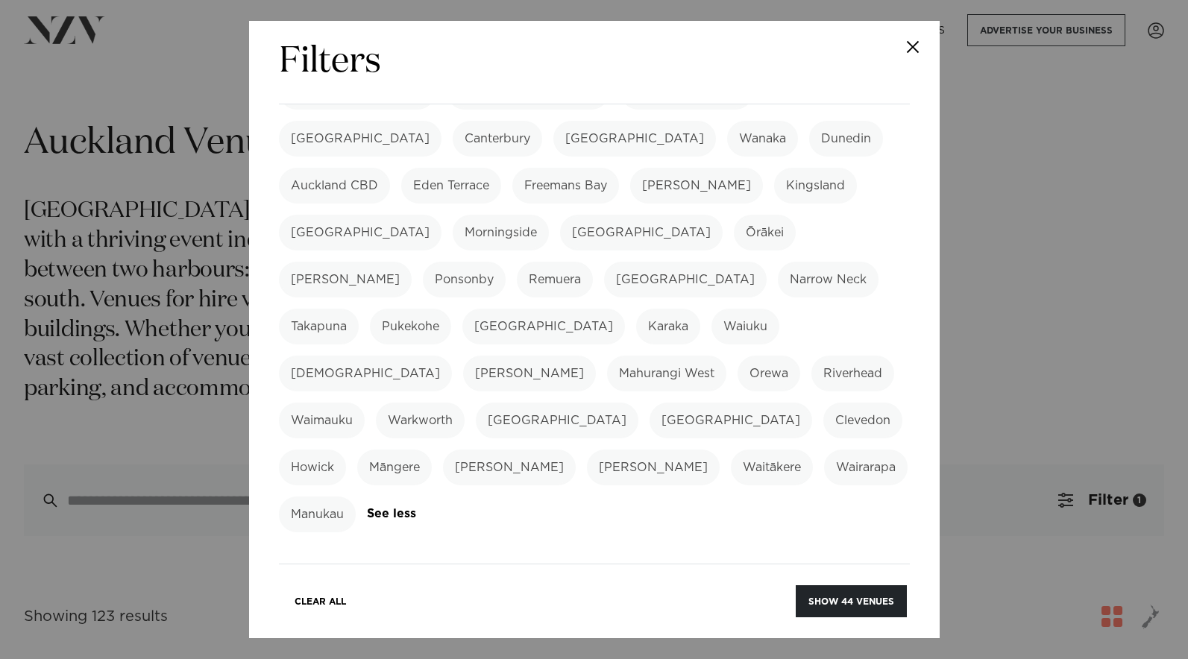
scroll to position [342, 0]
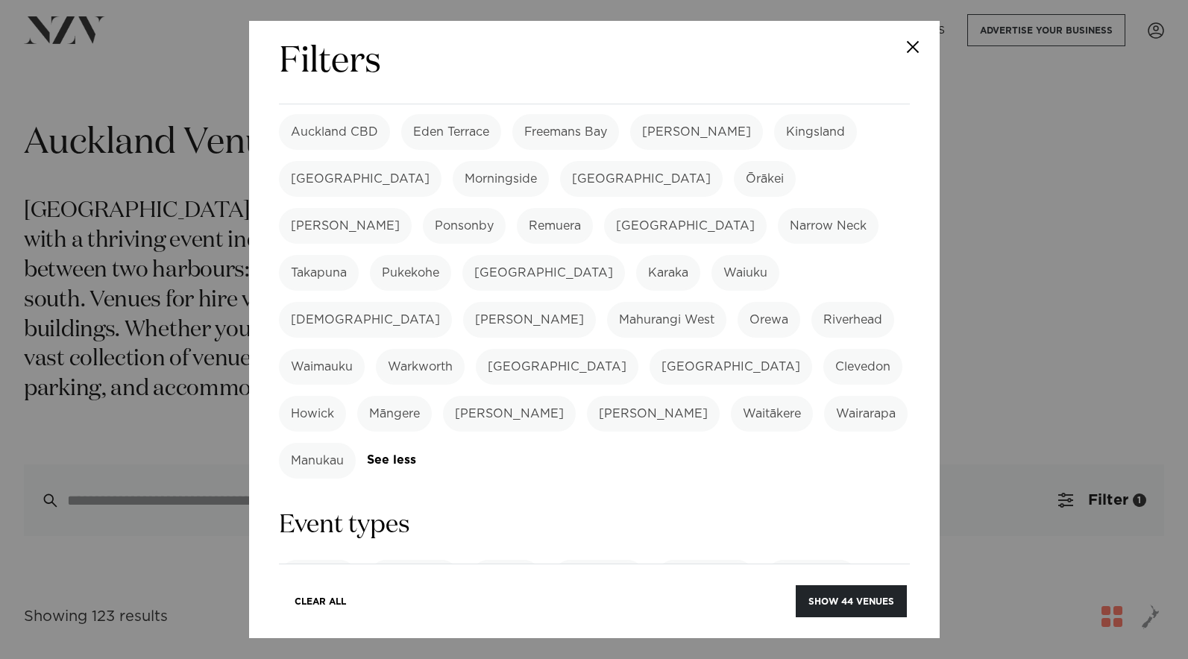
click at [808, 618] on link "See more" at bounding box center [842, 624] width 116 height 13
click at [521, 654] on label "Private Dining" at bounding box center [527, 672] width 107 height 36
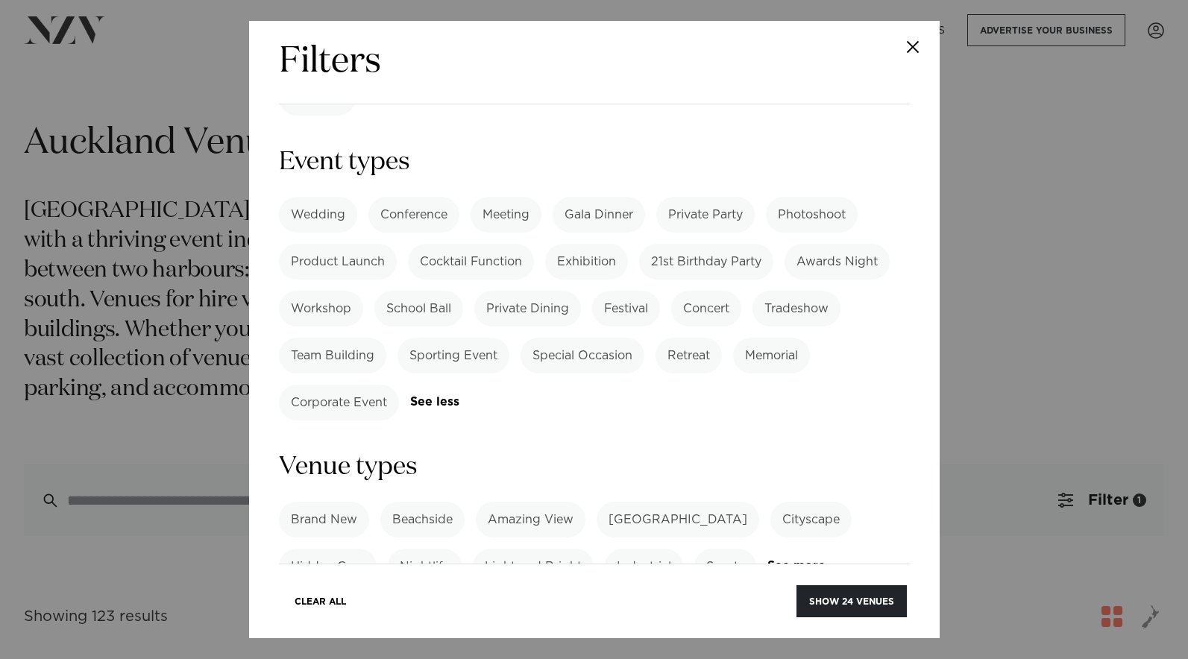
scroll to position [738, 0]
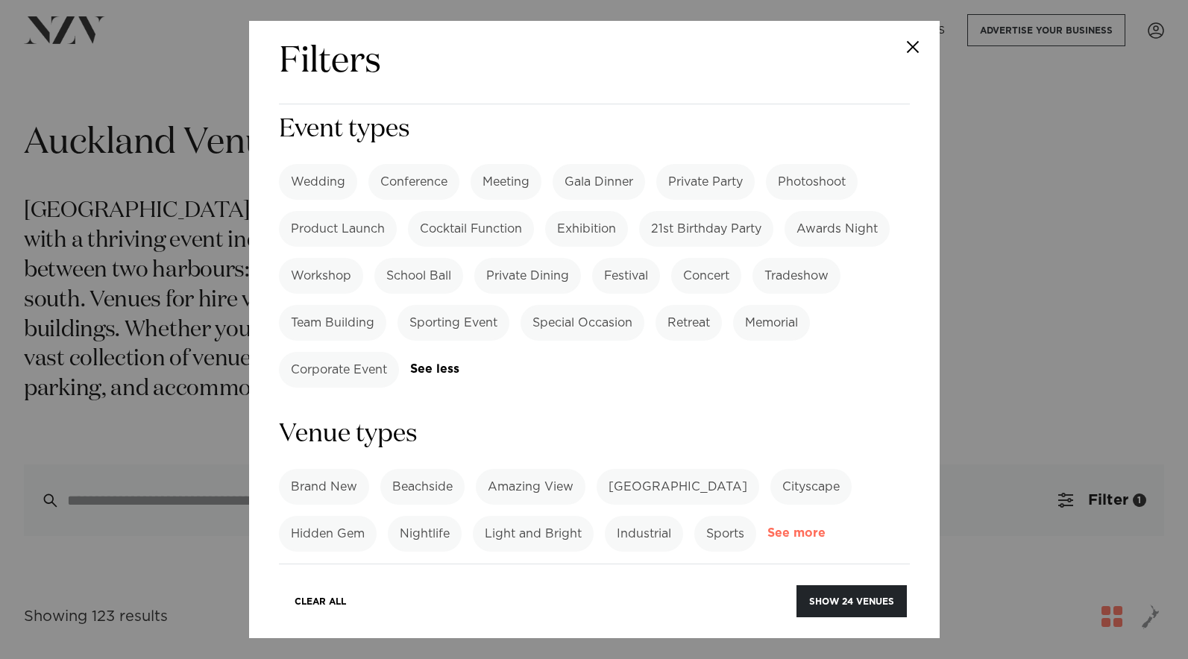
click at [793, 527] on link "See more" at bounding box center [825, 533] width 116 height 13
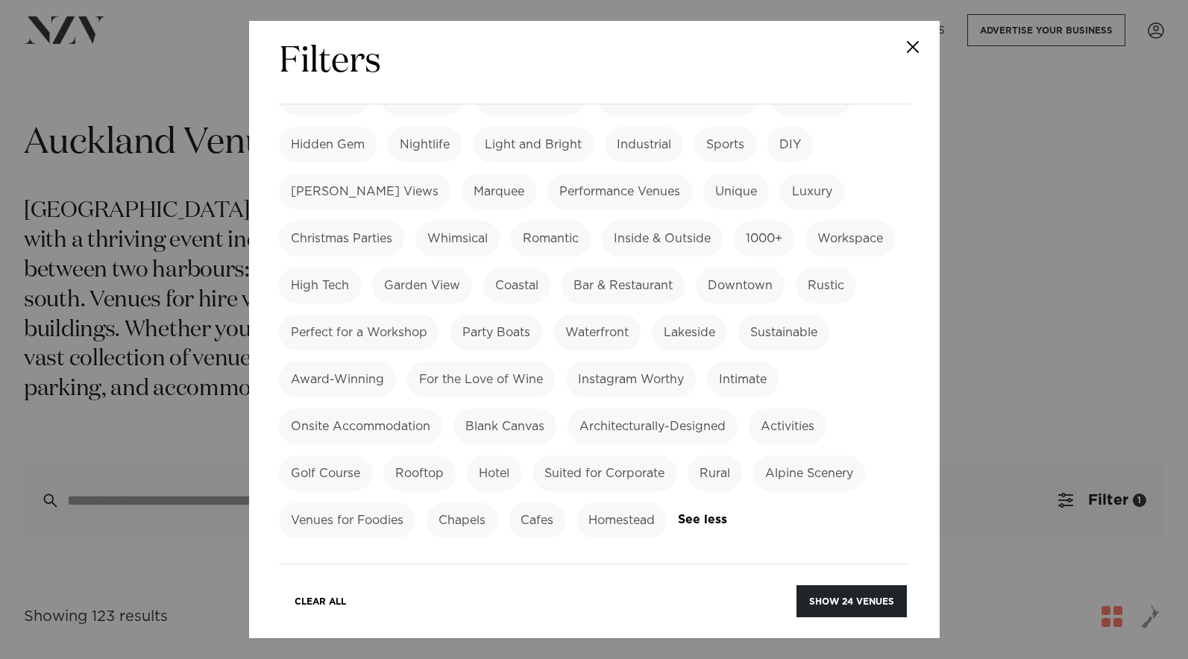
scroll to position [1307, 0]
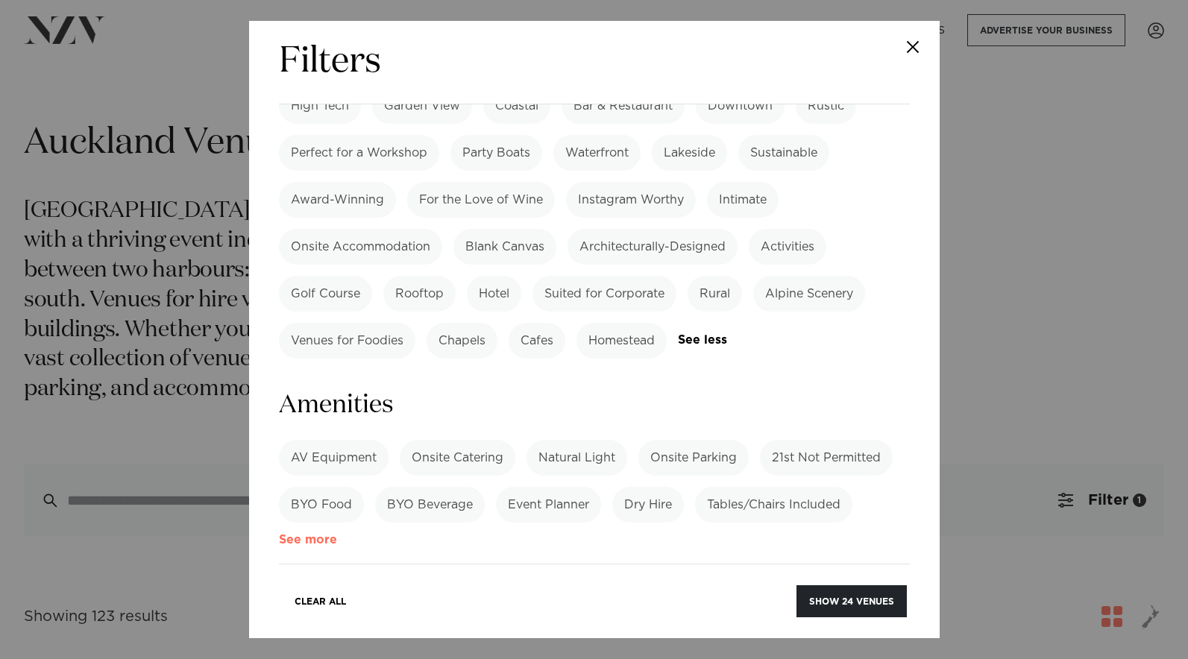
click at [287, 534] on link "See more" at bounding box center [337, 540] width 116 height 13
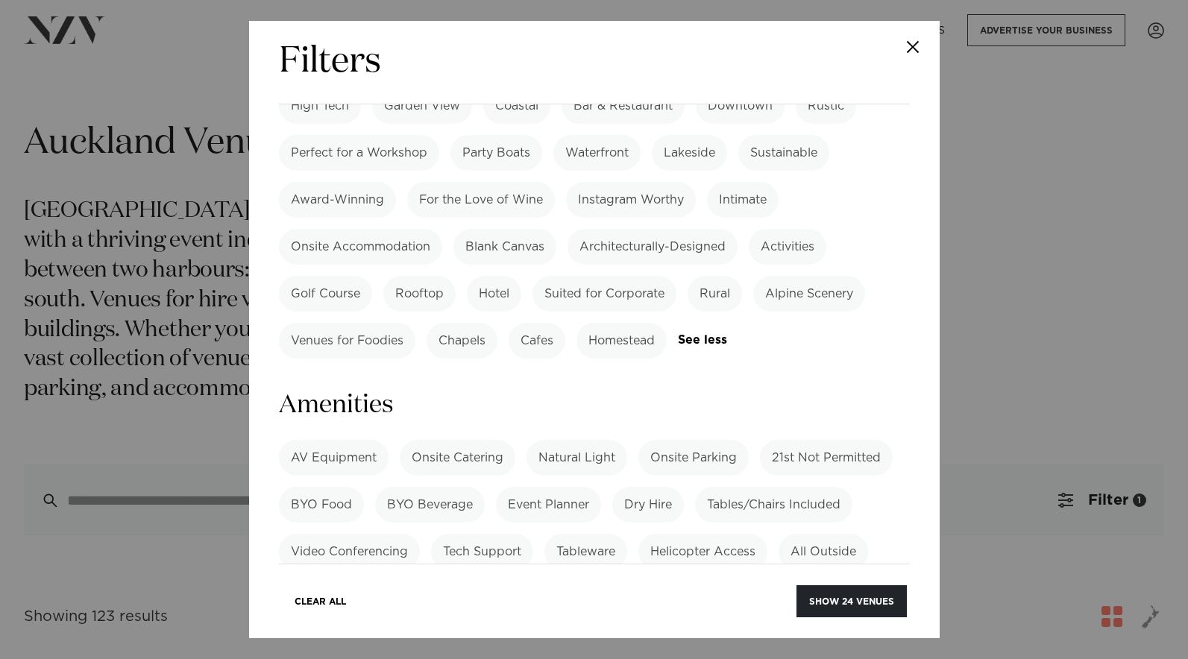
click at [740, 581] on label "Onsite Kitchen" at bounding box center [759, 599] width 110 height 36
click at [839, 606] on button "Show 11 venues" at bounding box center [853, 601] width 107 height 32
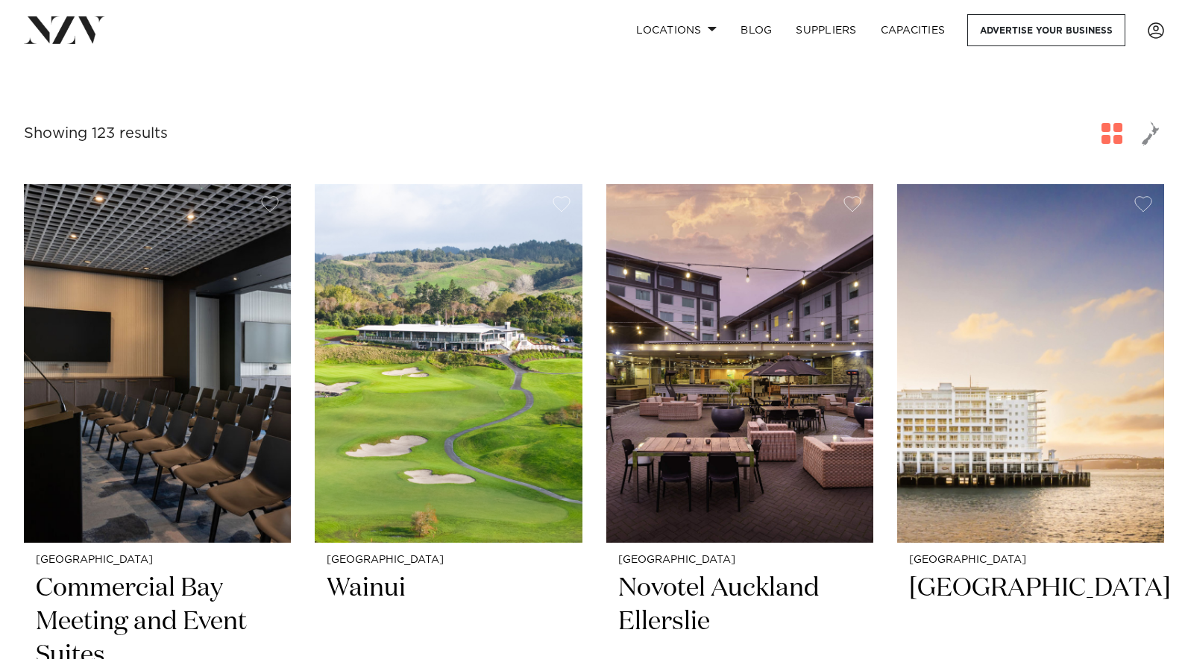
scroll to position [550, 0]
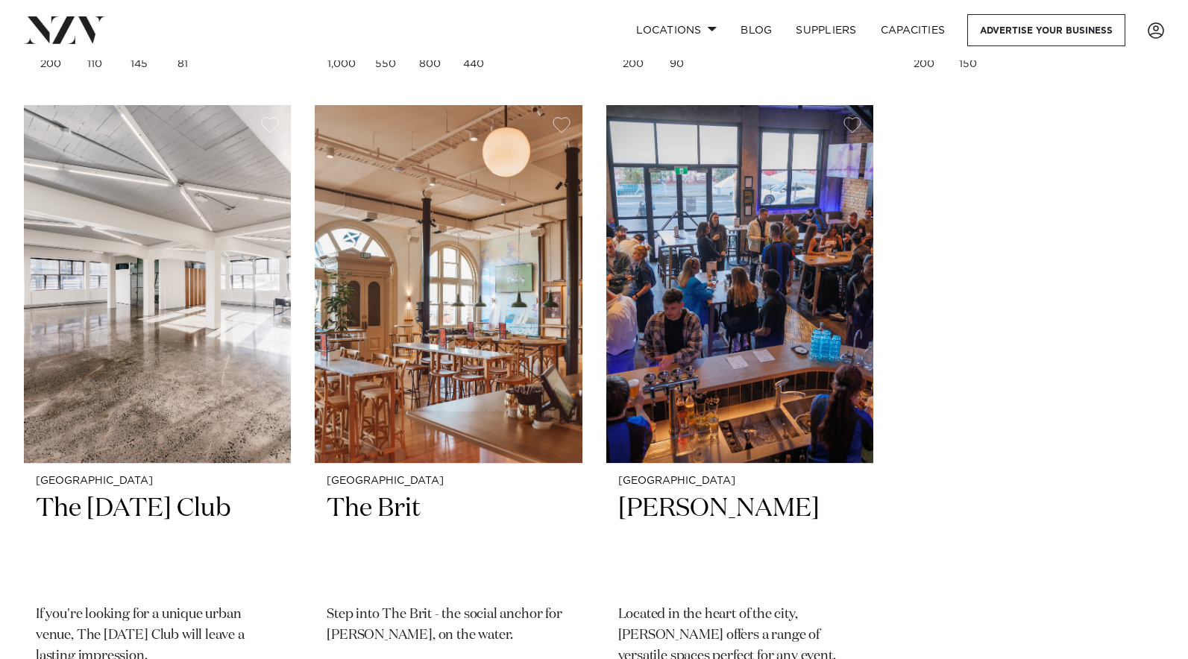
scroll to position [1788, 0]
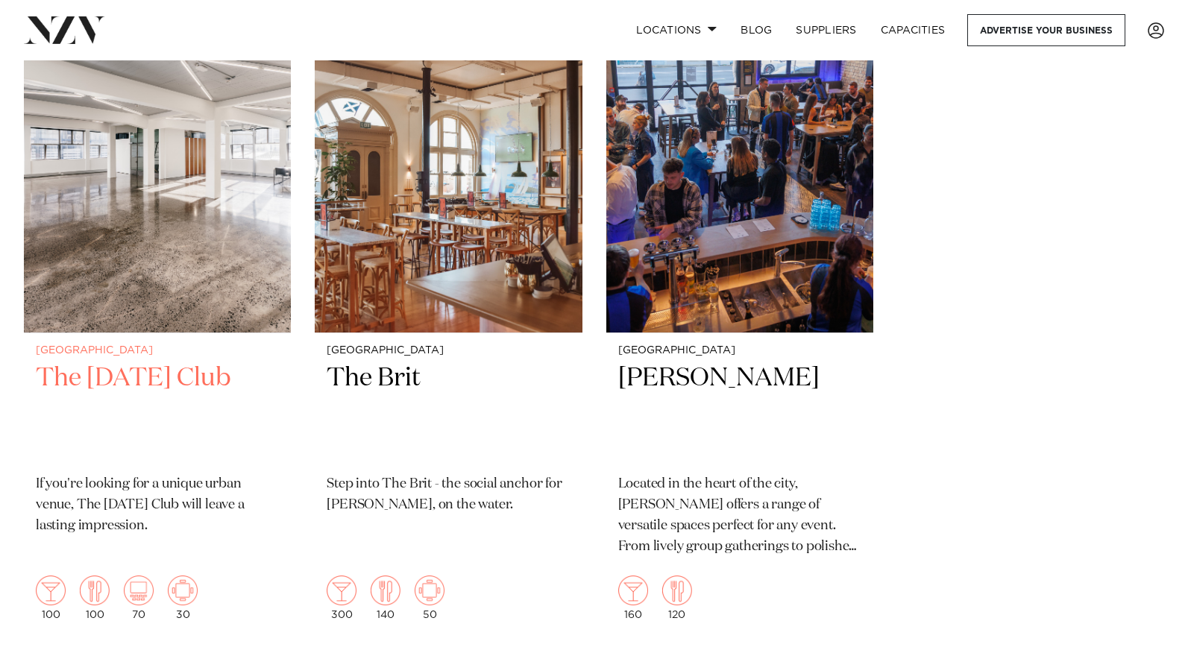
click at [223, 215] on img at bounding box center [157, 154] width 267 height 359
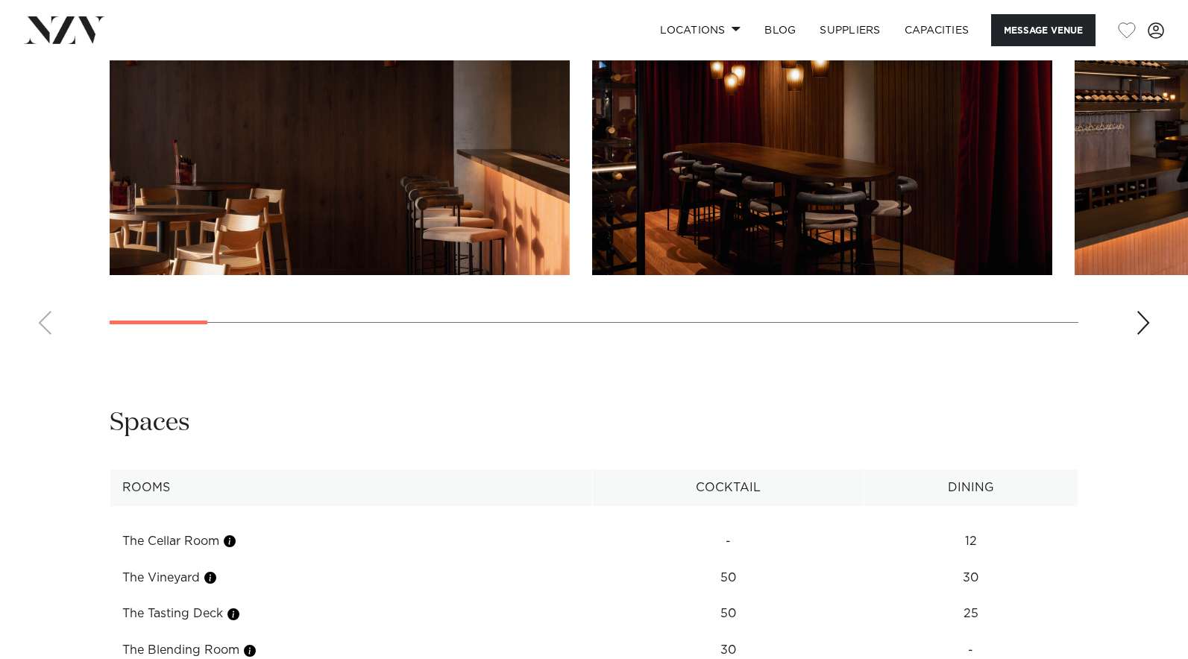
scroll to position [1362, 0]
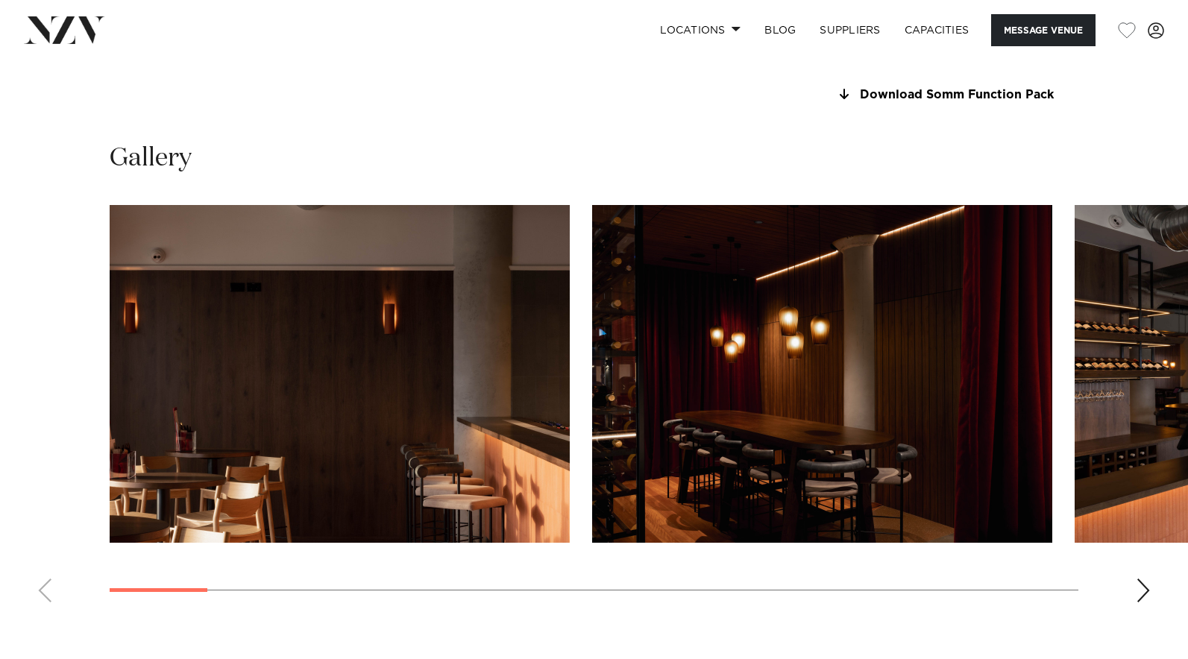
click at [1145, 586] on div "Next slide" at bounding box center [1143, 591] width 15 height 24
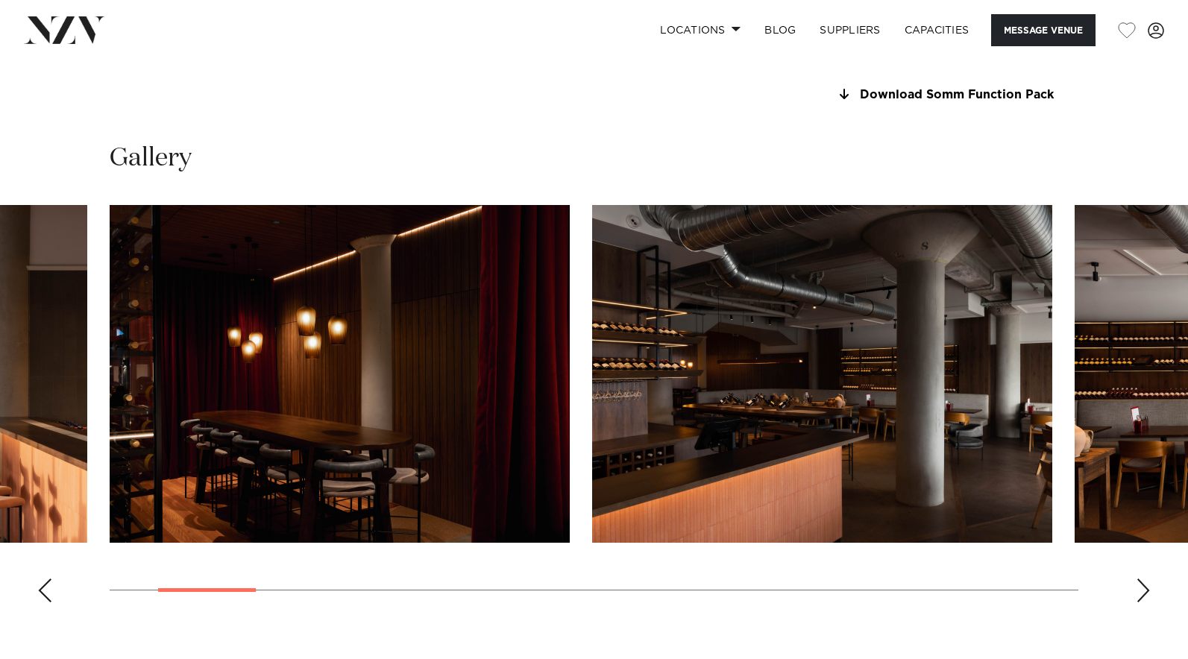
click at [1145, 586] on div "Next slide" at bounding box center [1143, 591] width 15 height 24
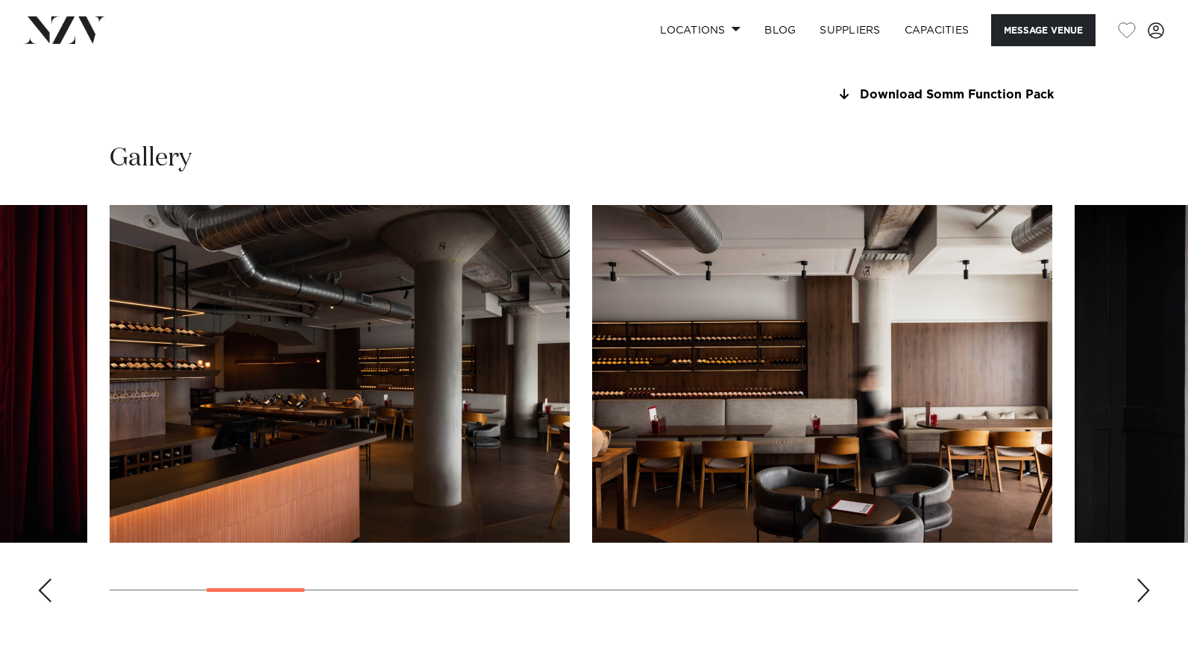
click at [1145, 586] on div "Next slide" at bounding box center [1143, 591] width 15 height 24
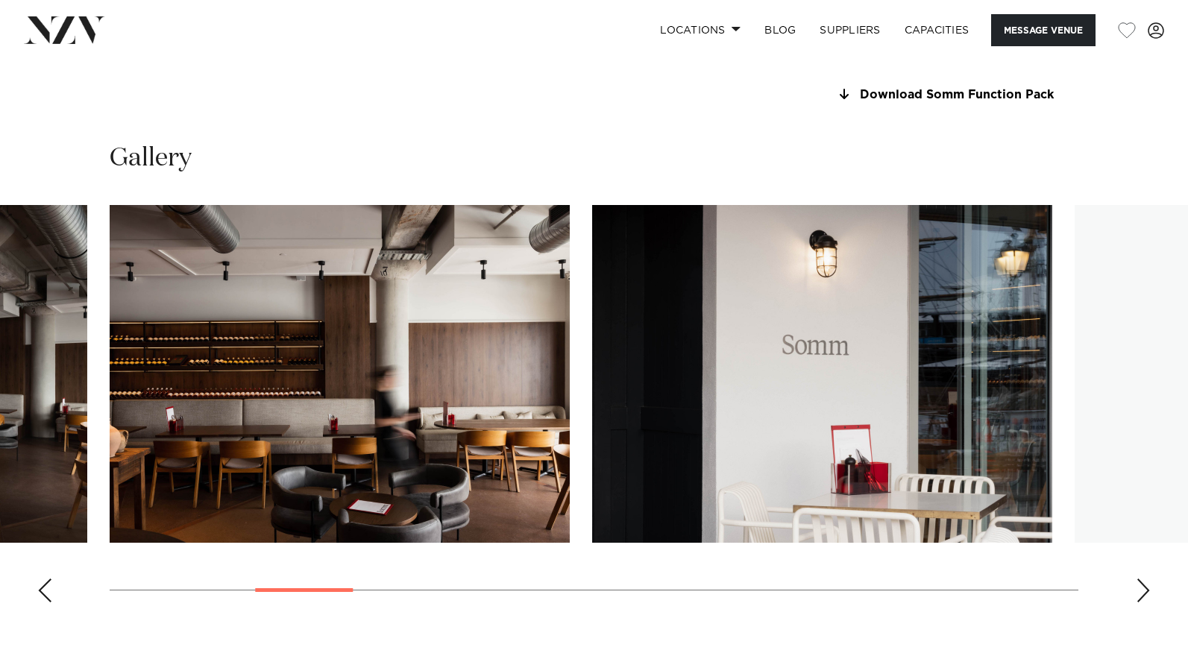
click at [1145, 586] on div "Next slide" at bounding box center [1143, 591] width 15 height 24
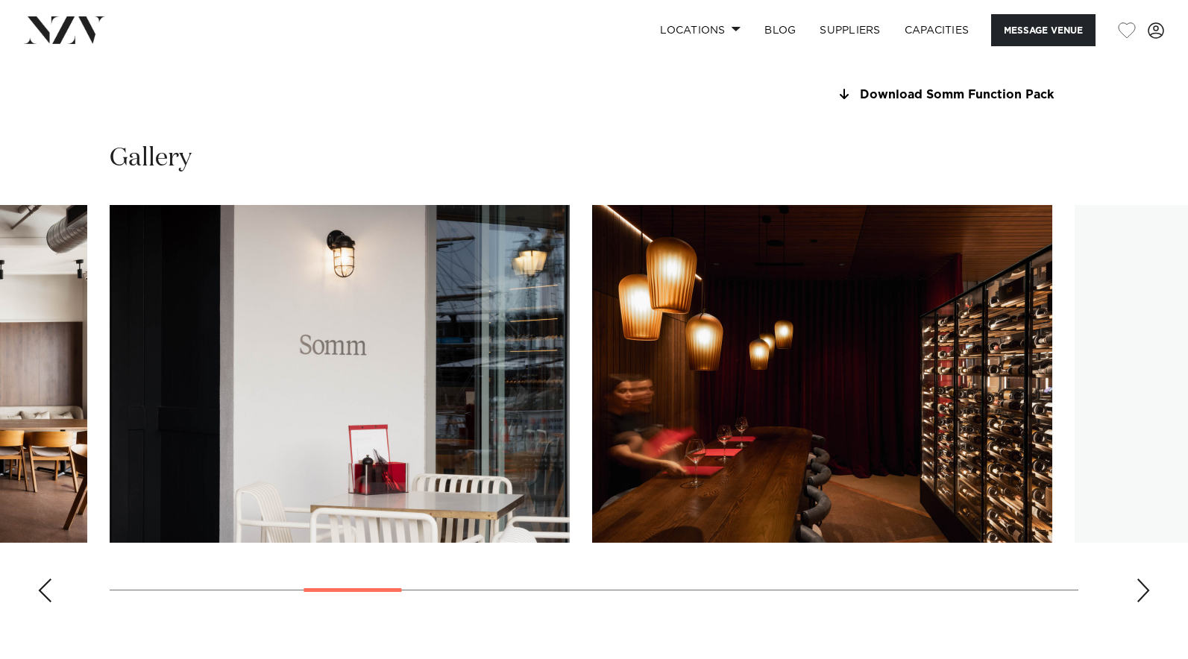
click at [1145, 586] on div "Next slide" at bounding box center [1143, 591] width 15 height 24
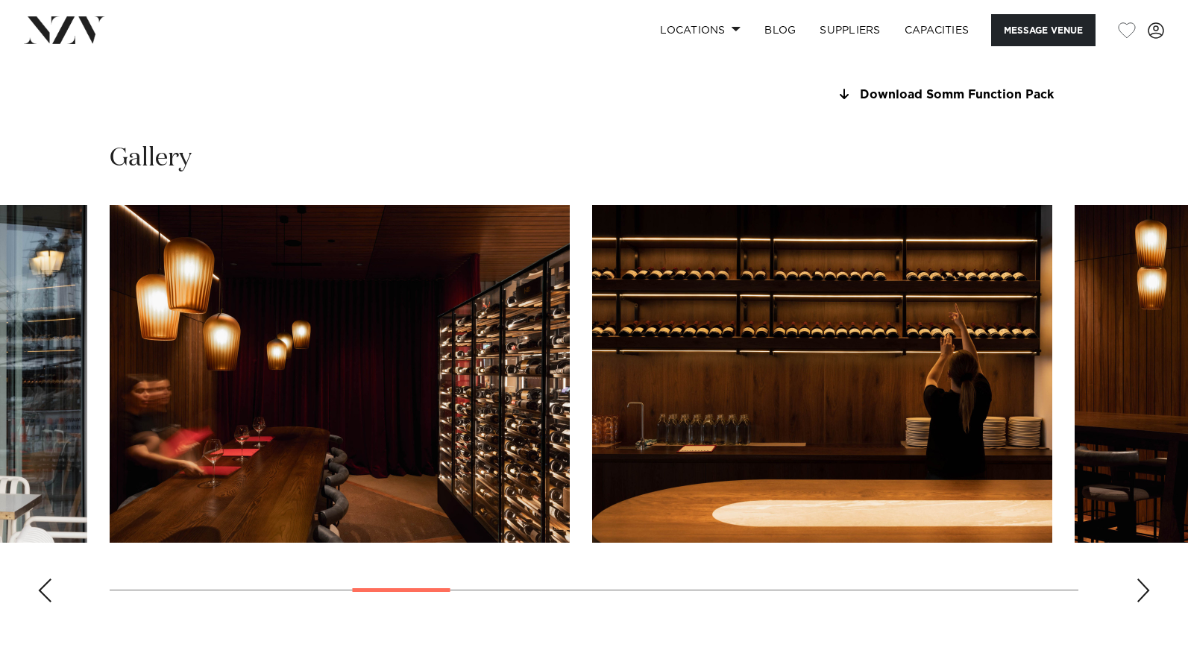
click at [1145, 586] on div "Next slide" at bounding box center [1143, 591] width 15 height 24
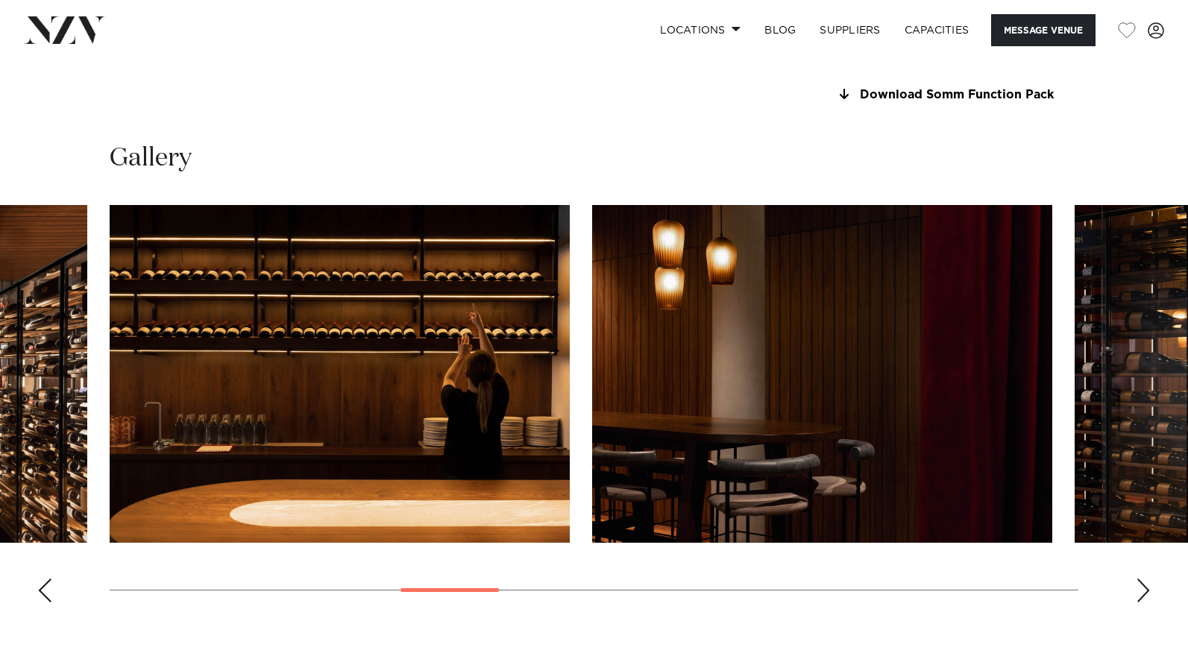
click at [1145, 586] on div "Next slide" at bounding box center [1143, 591] width 15 height 24
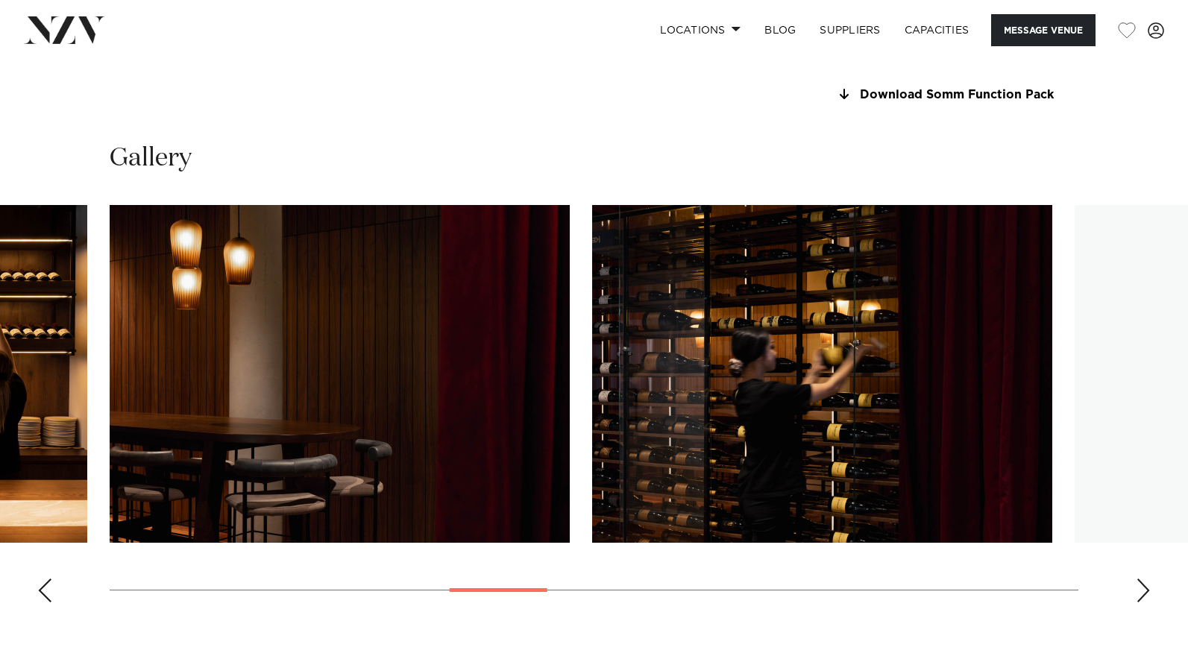
click at [1147, 585] on div "Next slide" at bounding box center [1143, 591] width 15 height 24
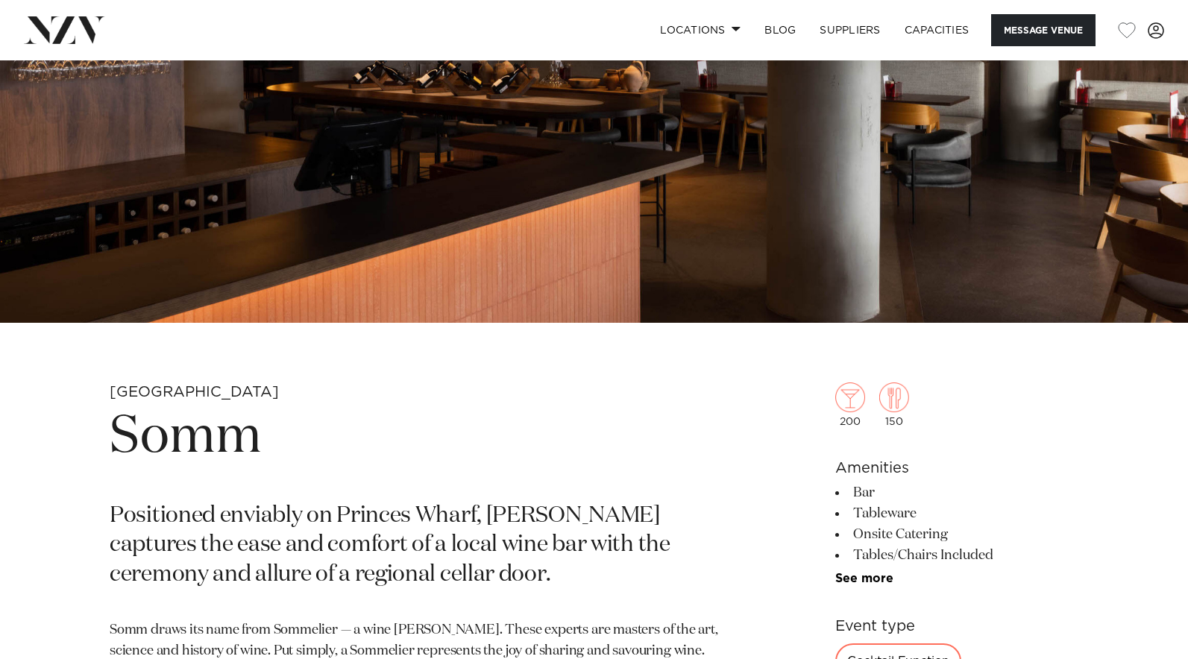
scroll to position [0, 0]
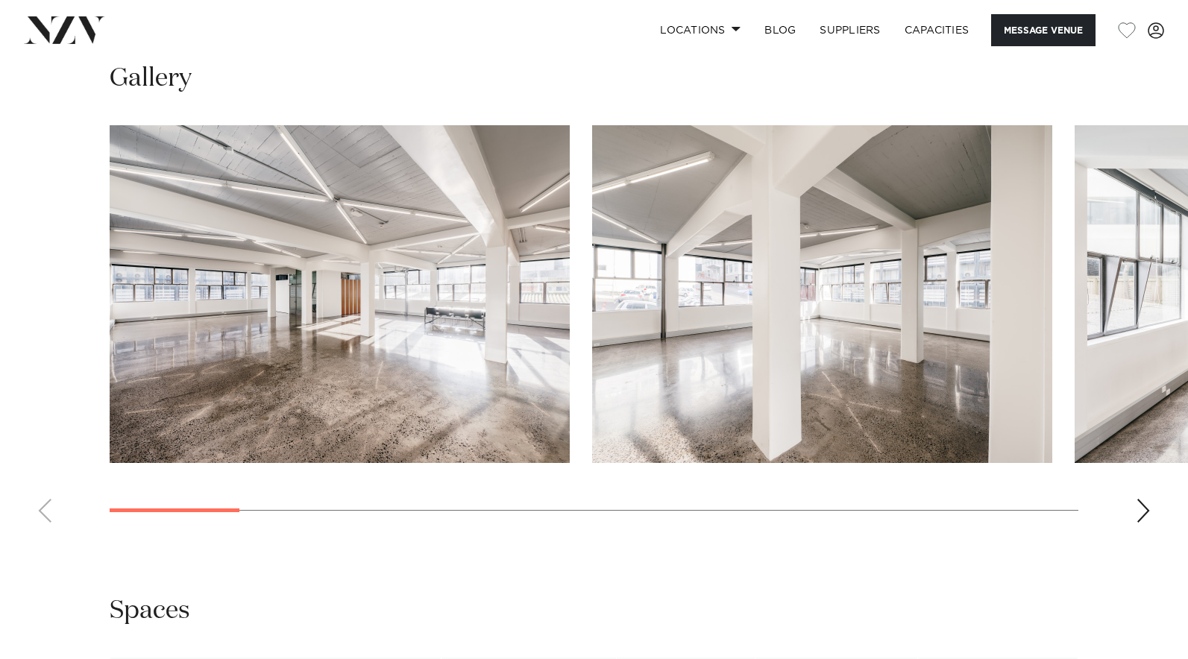
scroll to position [1427, 0]
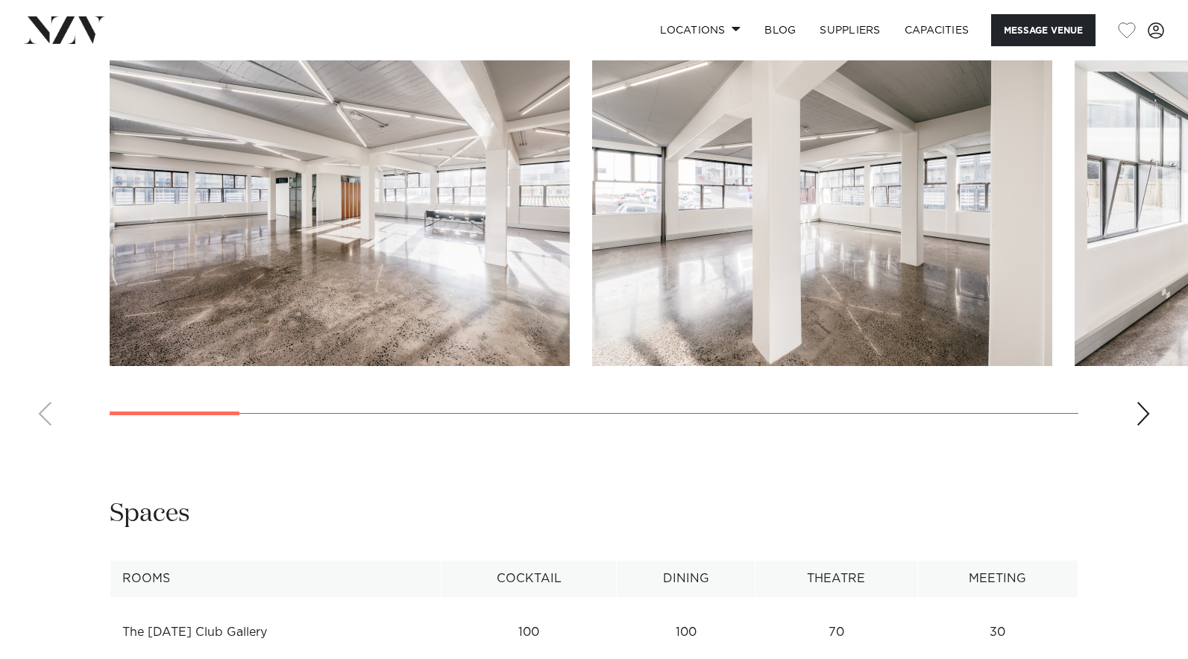
click at [1139, 412] on div "Next slide" at bounding box center [1143, 414] width 15 height 24
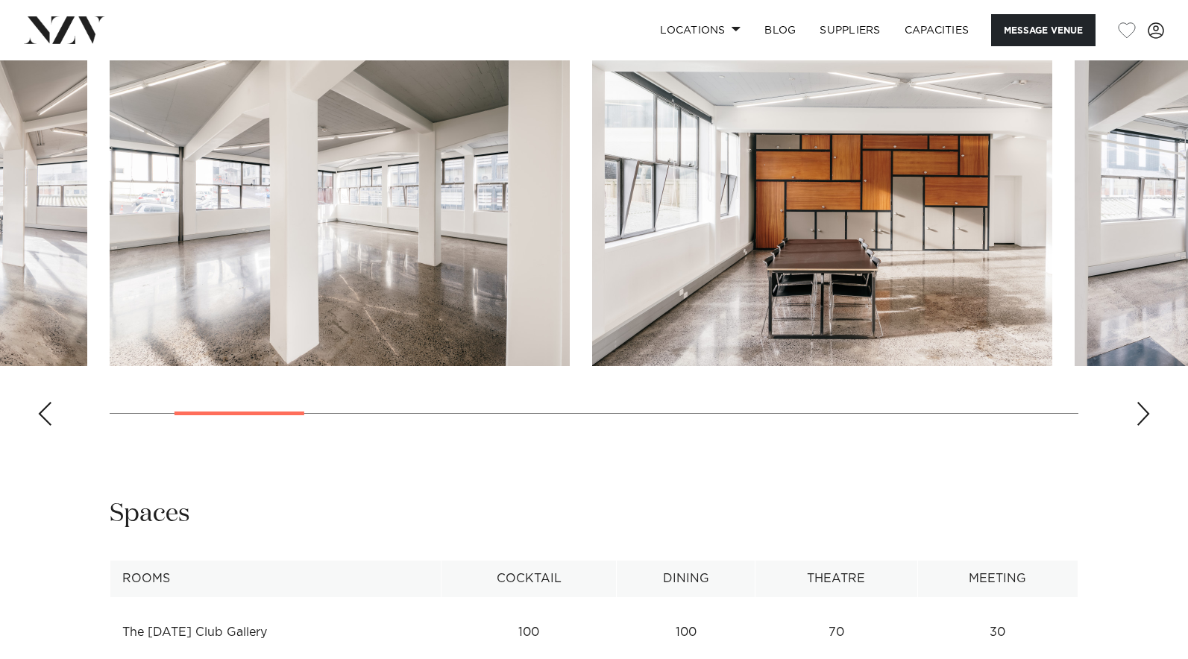
click at [1139, 412] on div "Next slide" at bounding box center [1143, 414] width 15 height 24
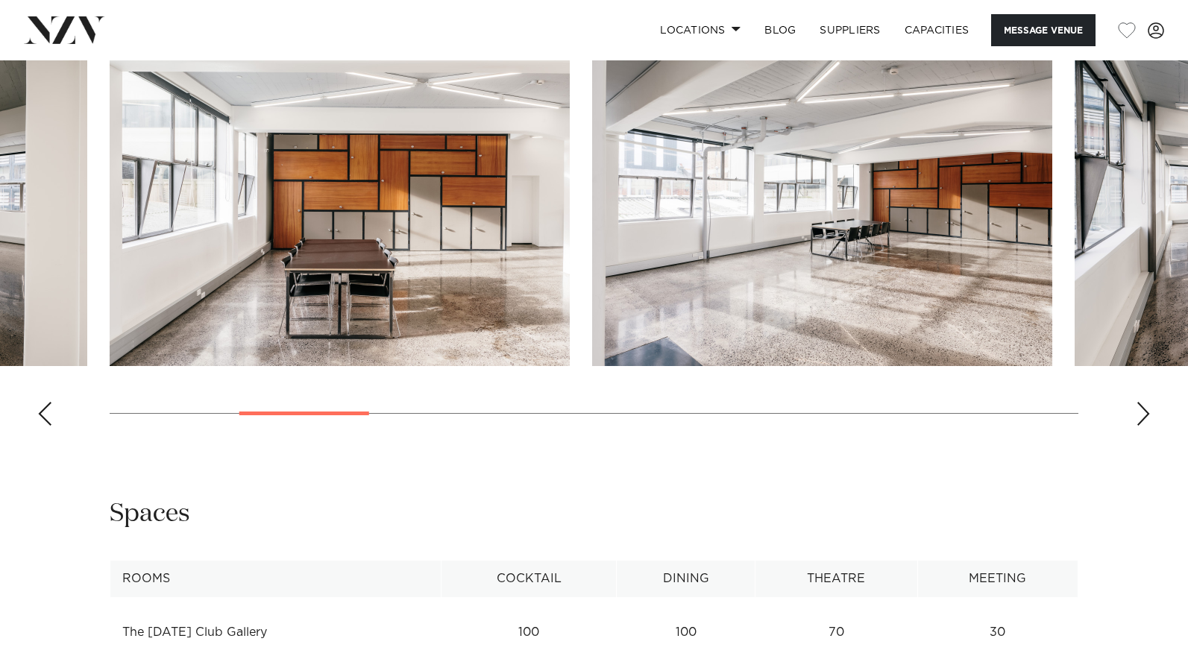
click at [1139, 412] on div "Next slide" at bounding box center [1143, 414] width 15 height 24
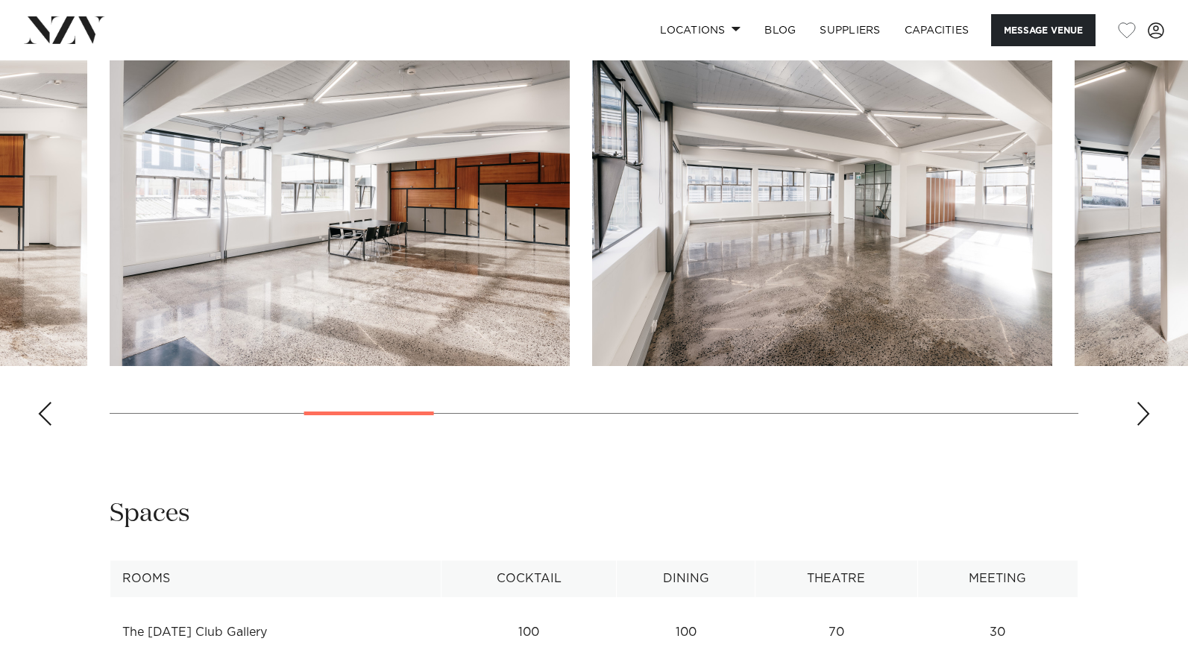
click at [1139, 412] on div "Next slide" at bounding box center [1143, 414] width 15 height 24
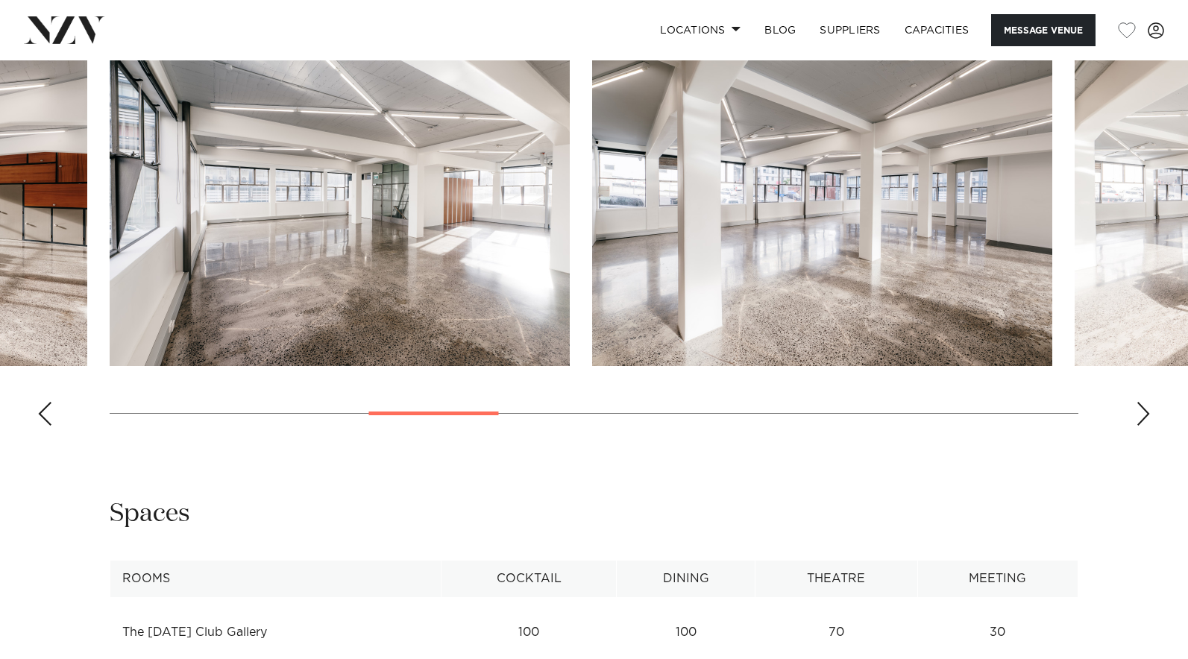
click at [1139, 412] on div "Next slide" at bounding box center [1143, 414] width 15 height 24
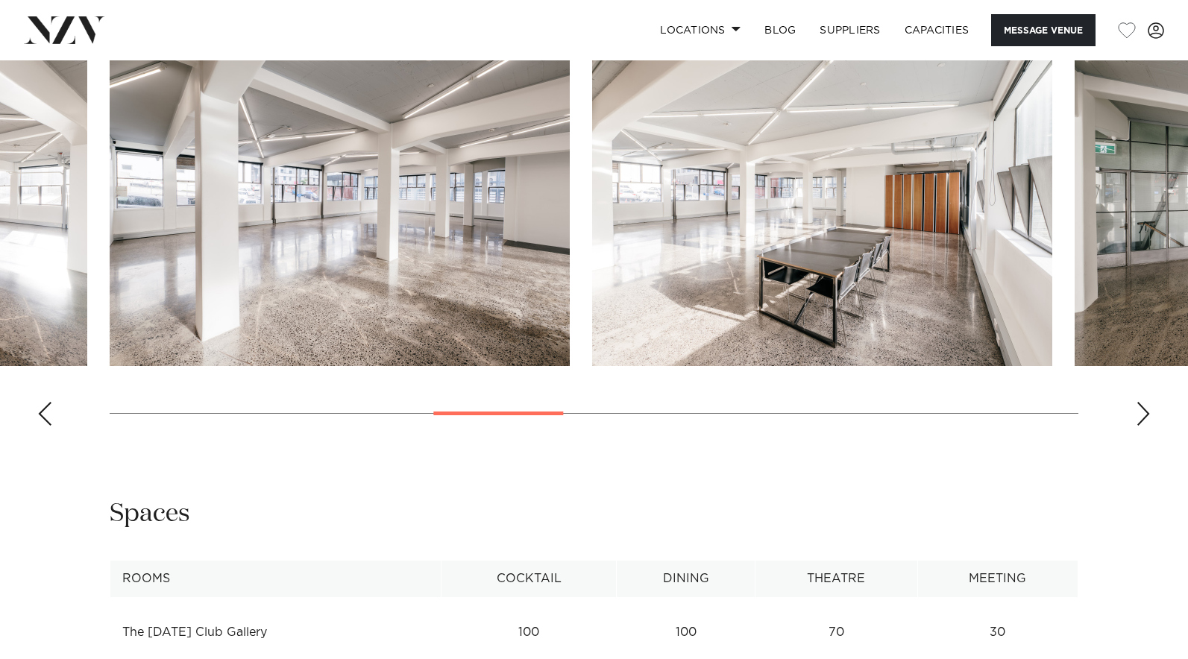
click at [1139, 412] on div "Next slide" at bounding box center [1143, 414] width 15 height 24
